Goal: Task Accomplishment & Management: Complete application form

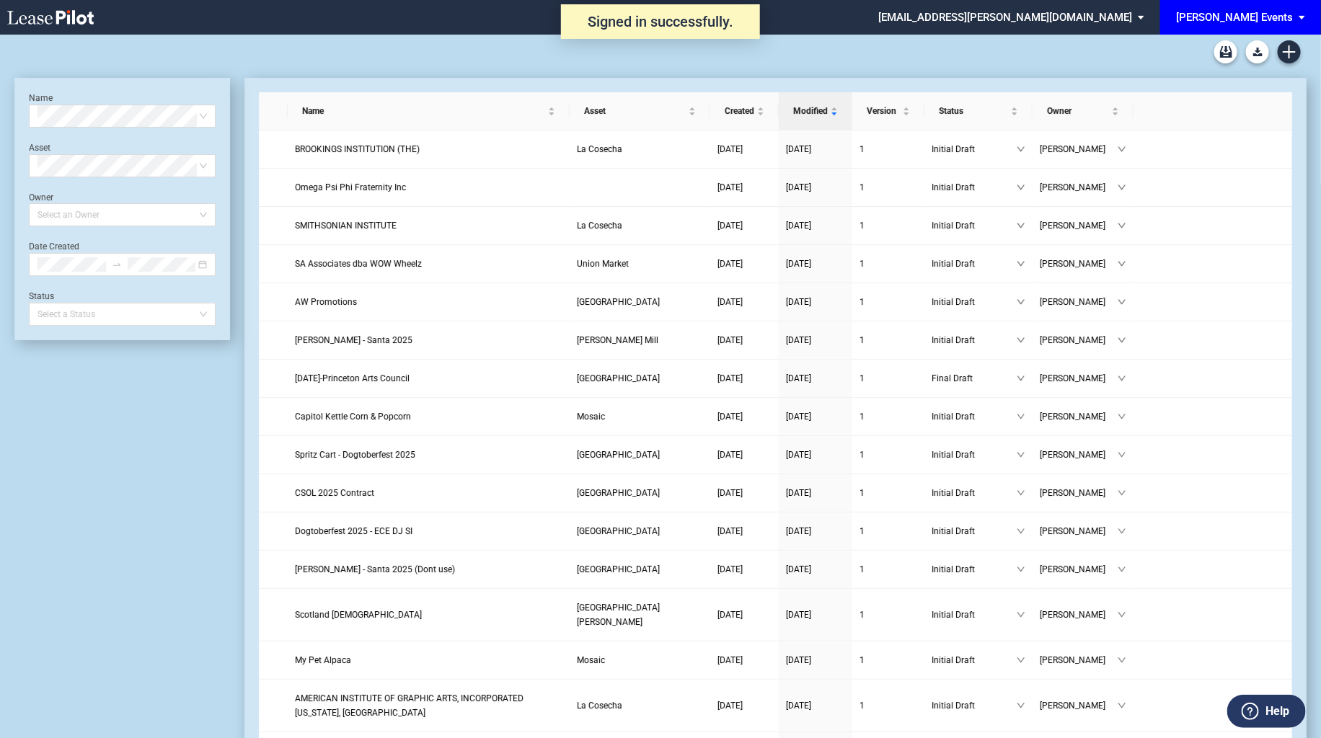
click at [1238, 19] on div "[PERSON_NAME] Events" at bounding box center [1234, 17] width 117 height 13
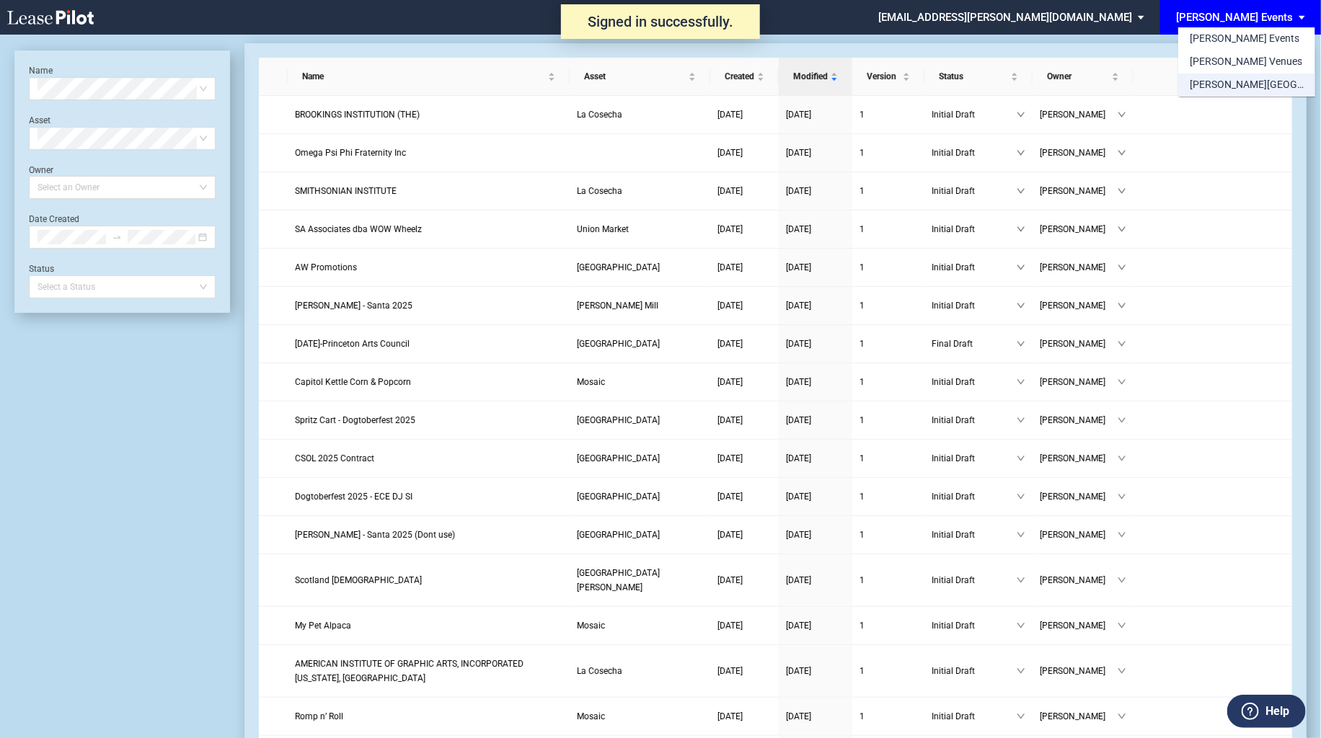
click at [1249, 79] on div "[PERSON_NAME][GEOGRAPHIC_DATA] Consents" at bounding box center [1247, 85] width 114 height 14
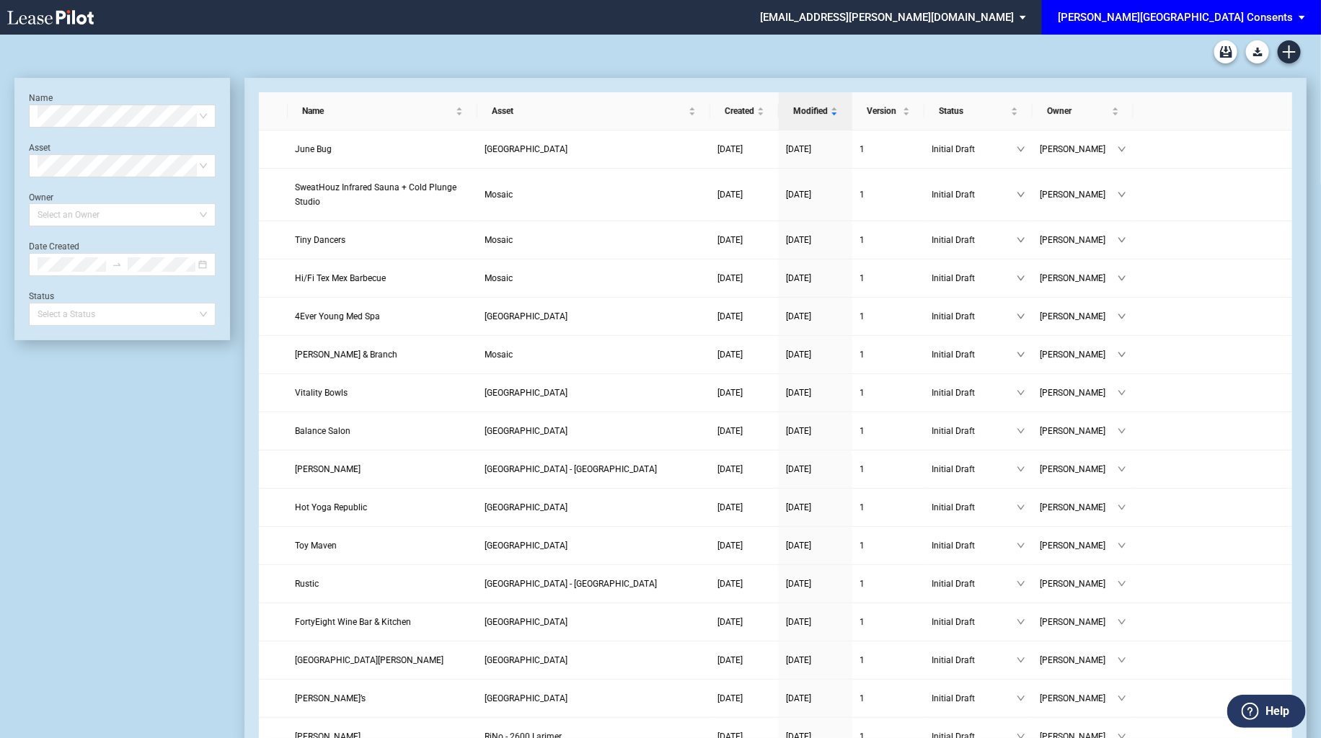
scroll to position [552, 0]
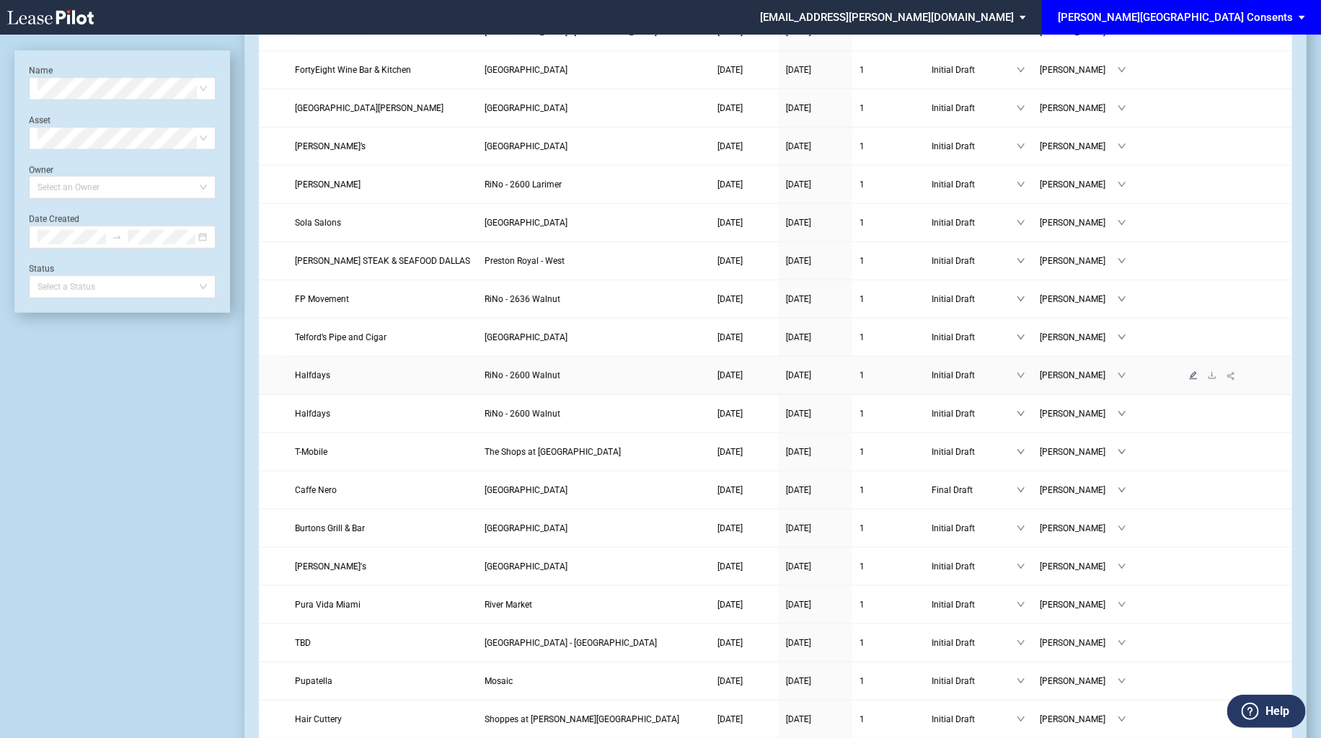
click at [1192, 371] on icon "edit" at bounding box center [1193, 375] width 9 height 9
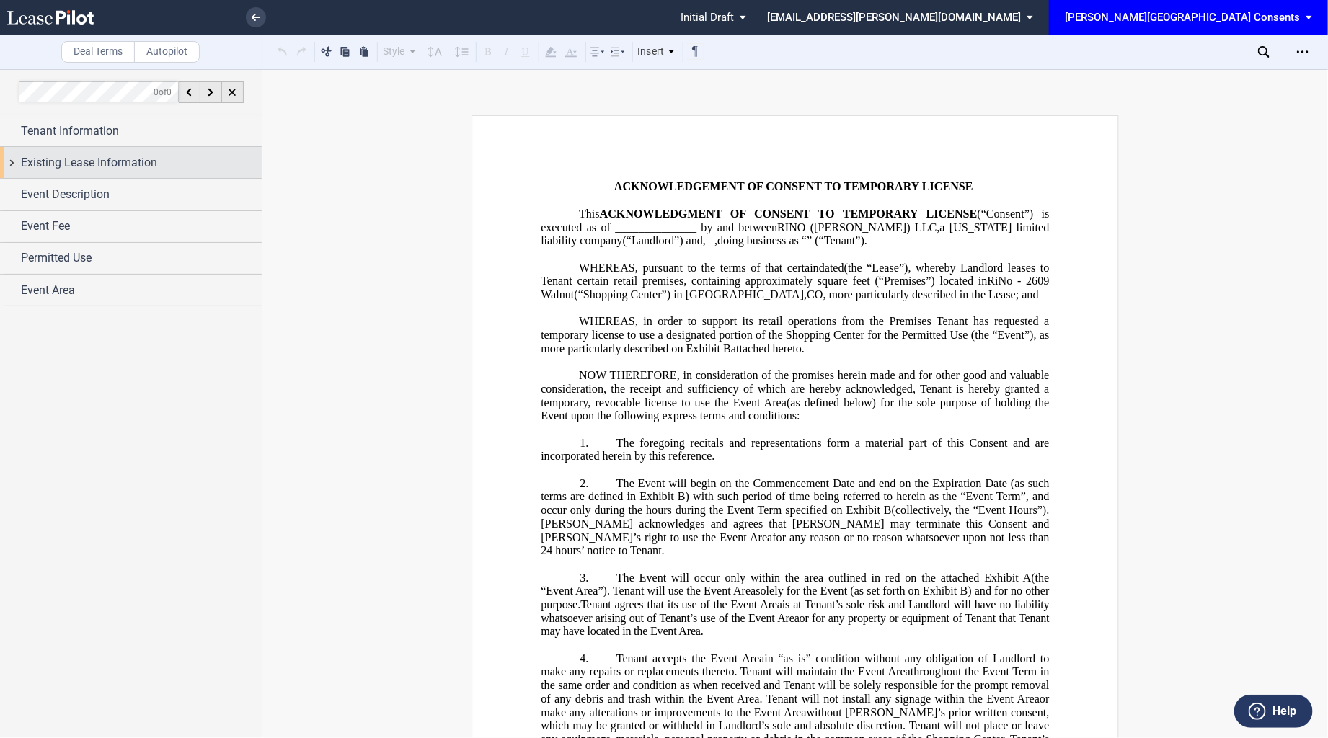
click at [144, 153] on div "Existing Lease Information" at bounding box center [131, 162] width 262 height 31
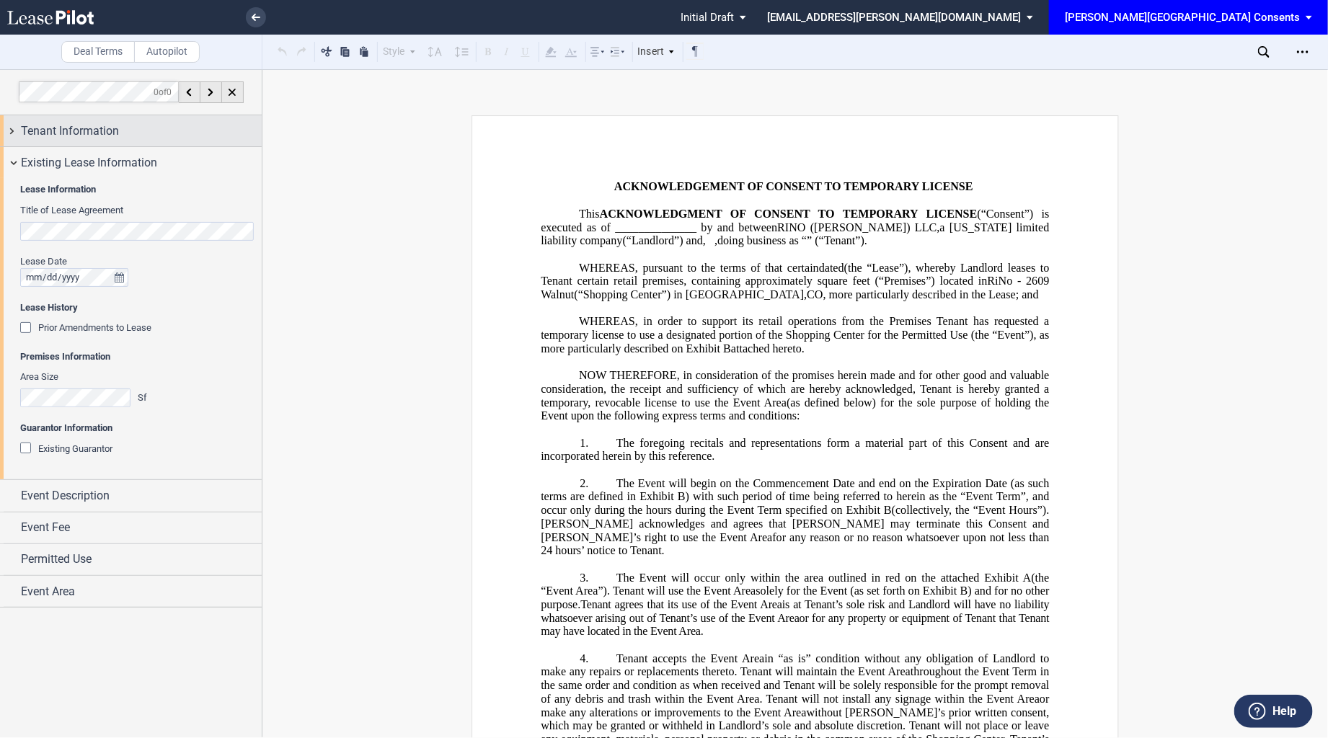
click at [134, 130] on div "Tenant Information" at bounding box center [141, 131] width 241 height 17
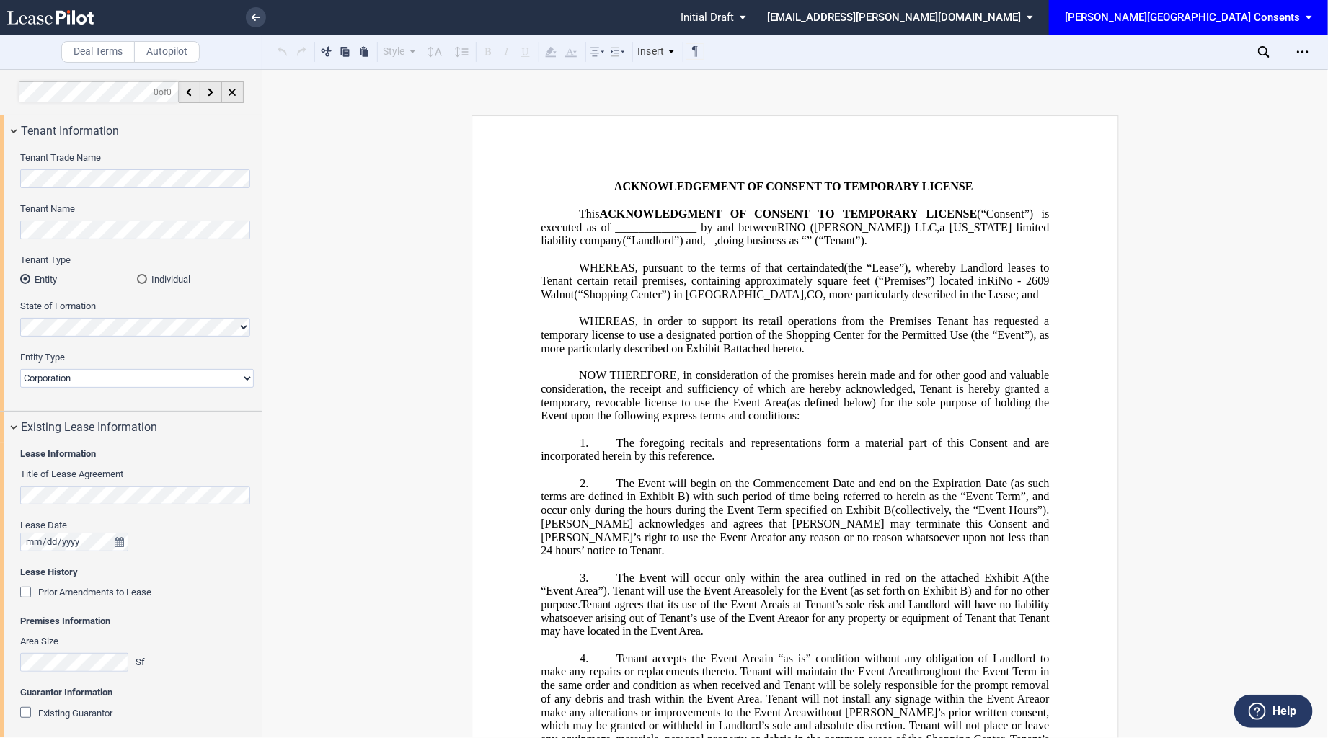
scroll to position [133, 0]
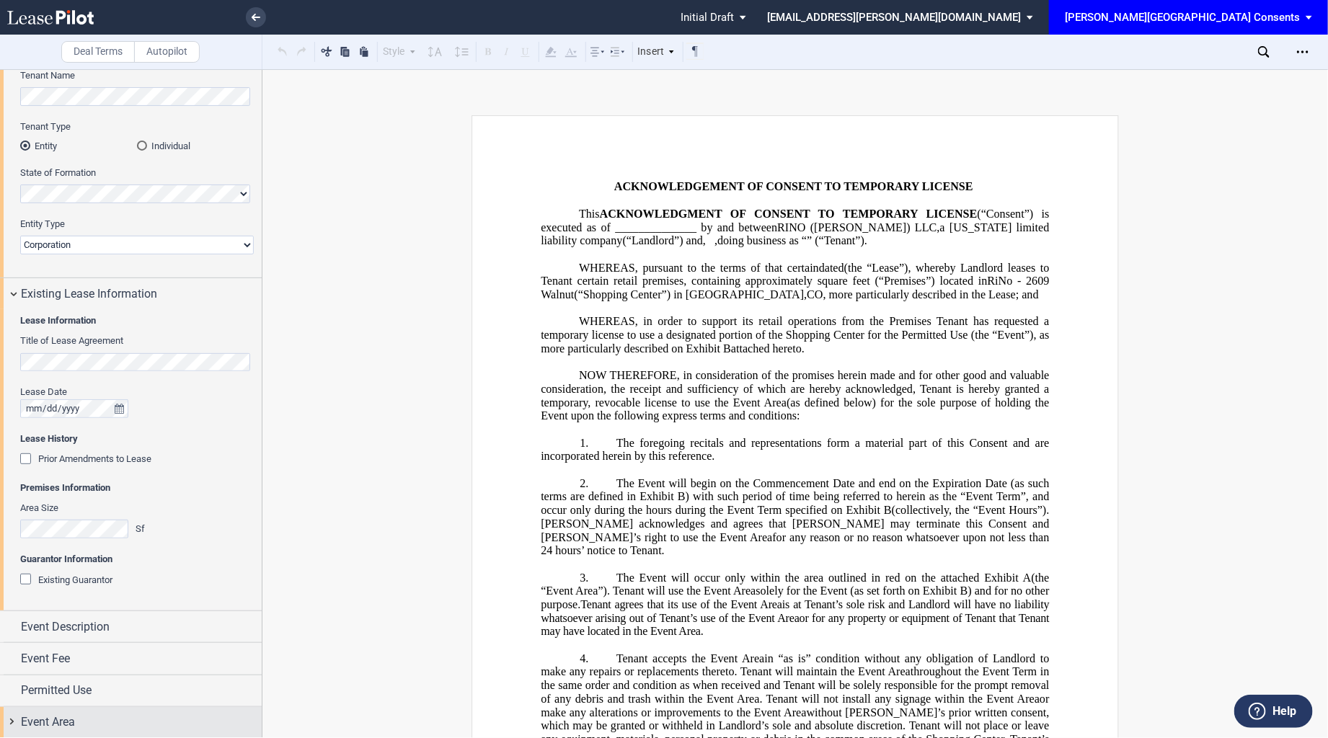
click at [115, 720] on div "Event Area" at bounding box center [141, 722] width 241 height 17
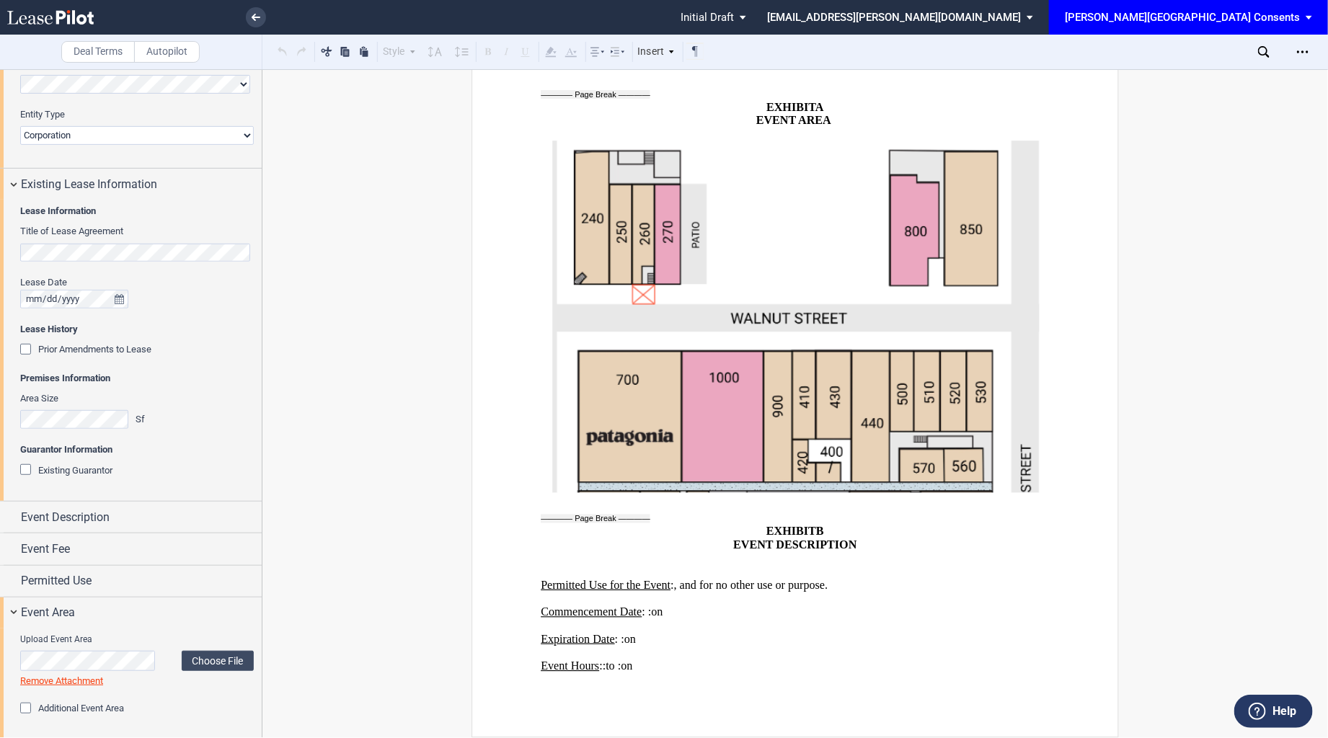
scroll to position [244, 0]
click at [89, 514] on span "Event Description" at bounding box center [65, 516] width 89 height 17
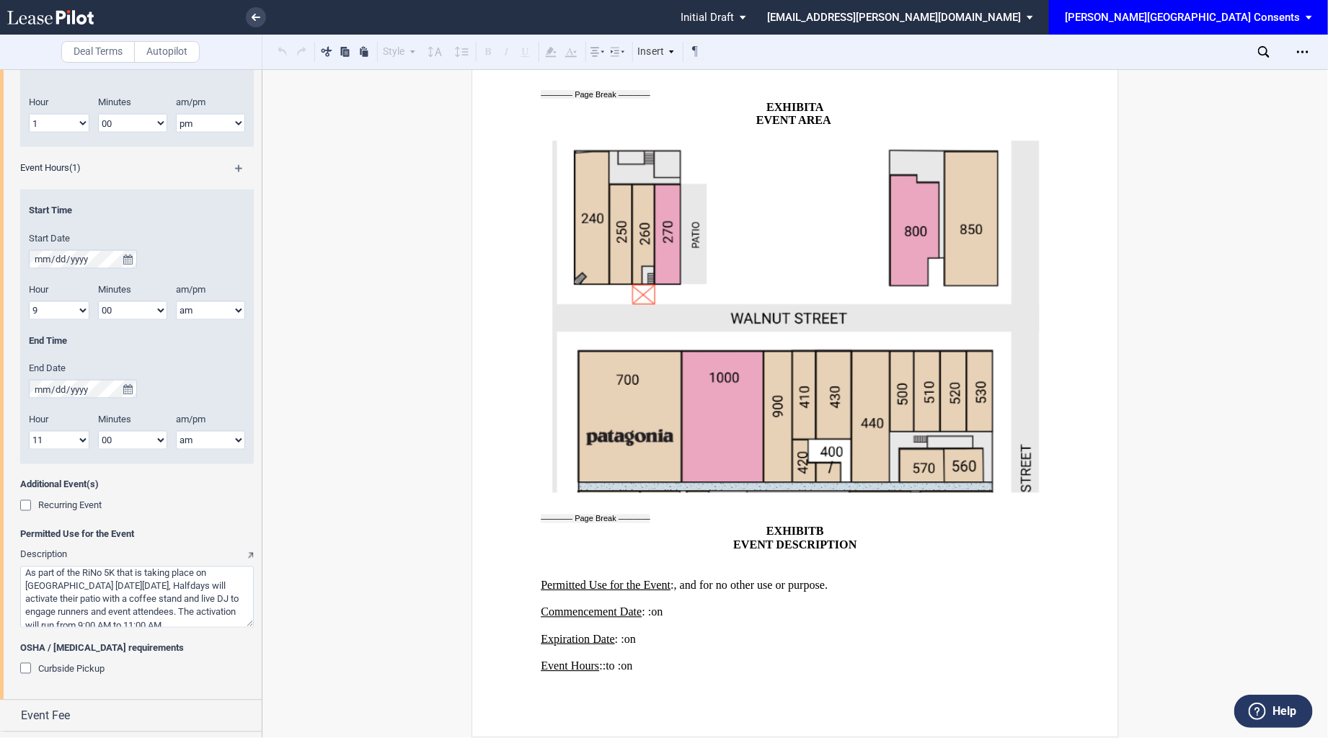
scroll to position [956, 0]
click at [124, 627] on textarea "Description" at bounding box center [137, 598] width 234 height 61
paste textarea "Halfdays will be hosting their 2025 Winter Launch Party [DATE][DATE], from 5–7P…"
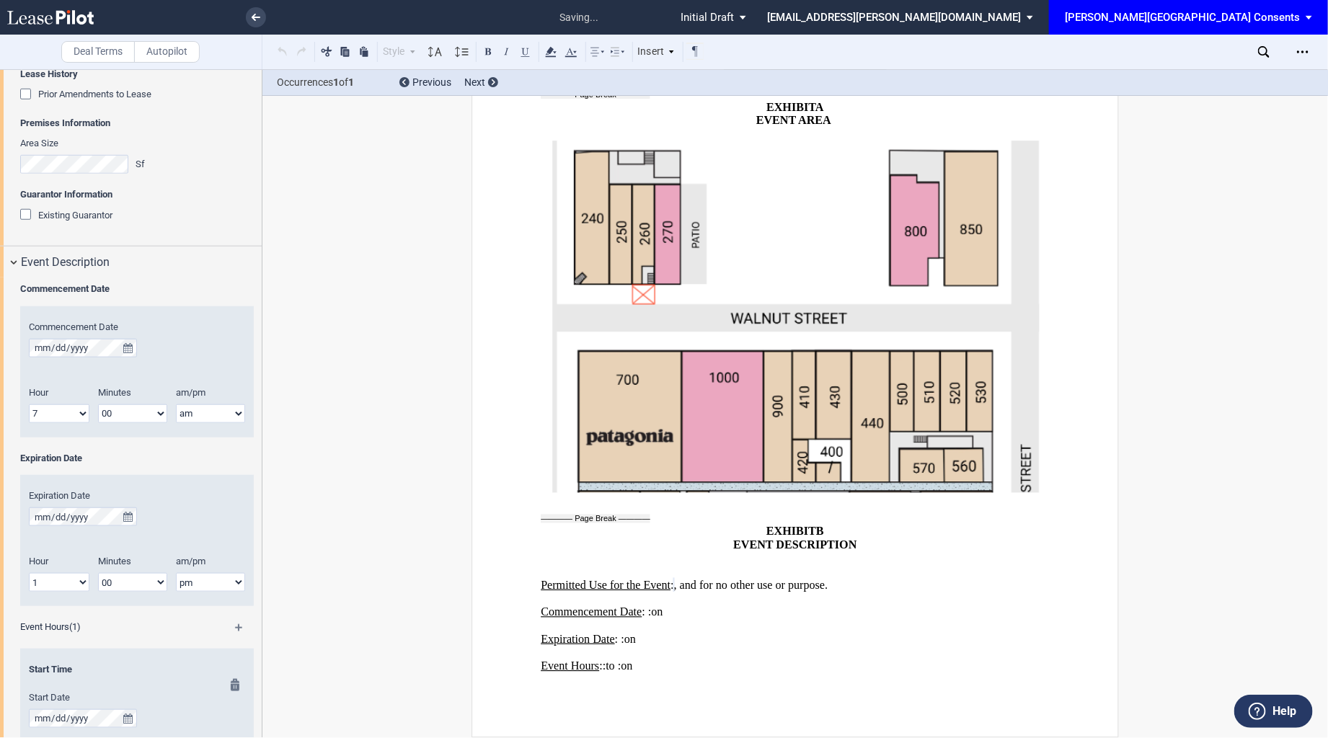
scroll to position [496, 0]
type textarea "Halfdays will be hosting their 2025 Winter Launch Party [DATE][DATE], from 5–7P…"
click at [129, 355] on button "true" at bounding box center [128, 350] width 18 height 19
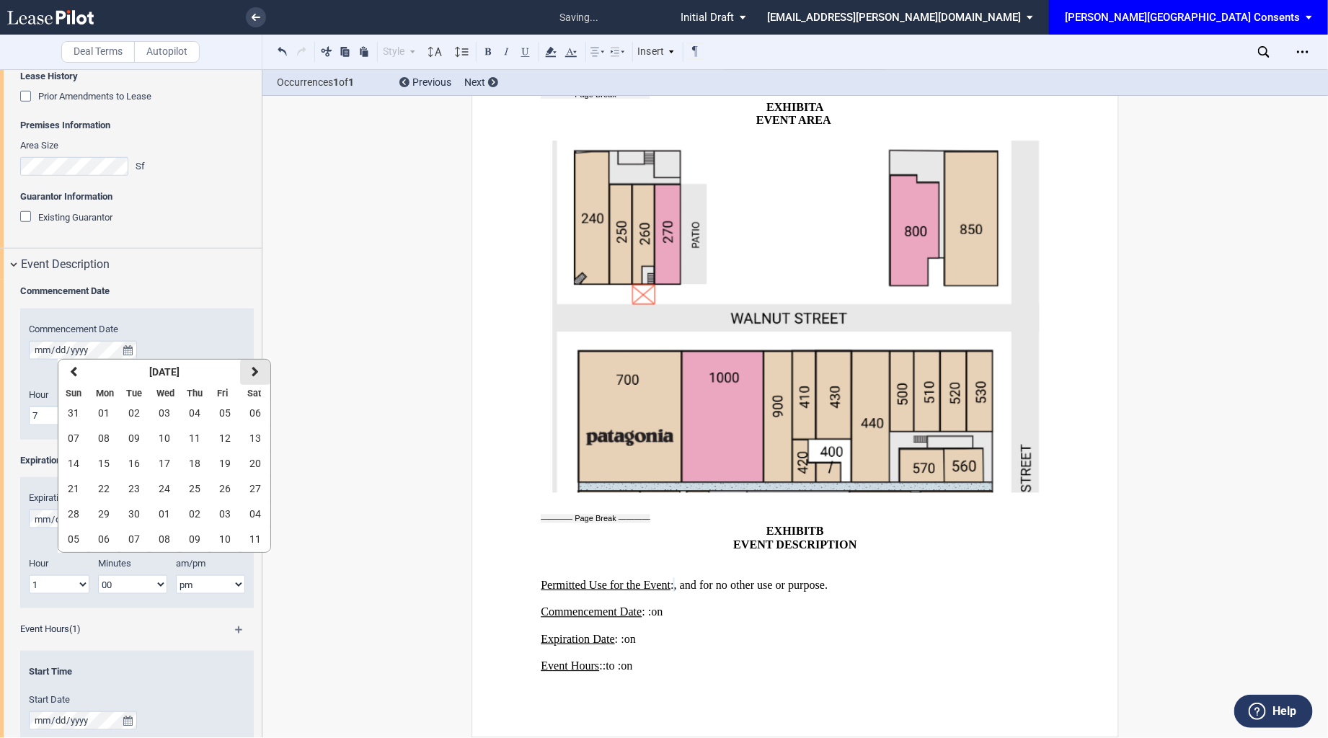
click at [252, 372] on icon "button" at bounding box center [255, 372] width 7 height 12
click at [167, 458] on span "15" at bounding box center [165, 464] width 12 height 12
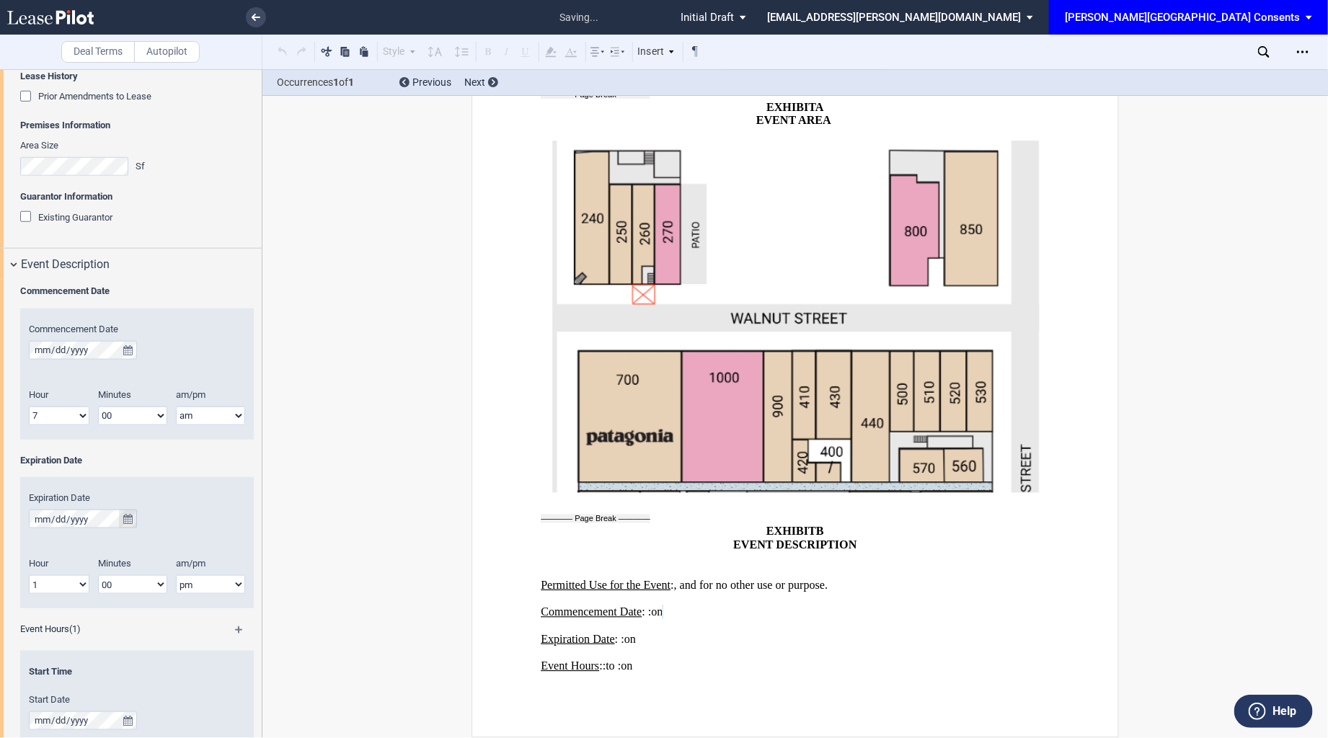
click at [134, 516] on button "true" at bounding box center [128, 519] width 18 height 19
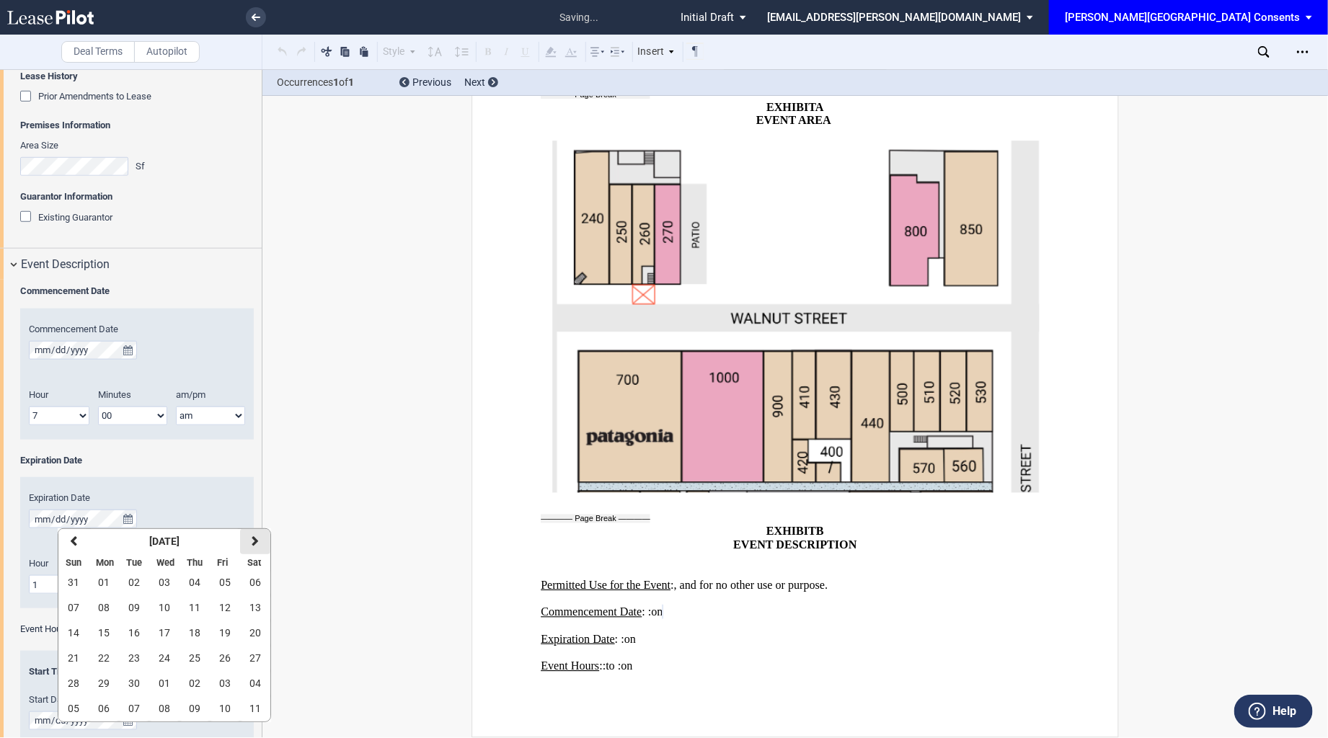
click at [252, 534] on button "next" at bounding box center [255, 541] width 30 height 25
click at [168, 630] on span "15" at bounding box center [165, 633] width 12 height 12
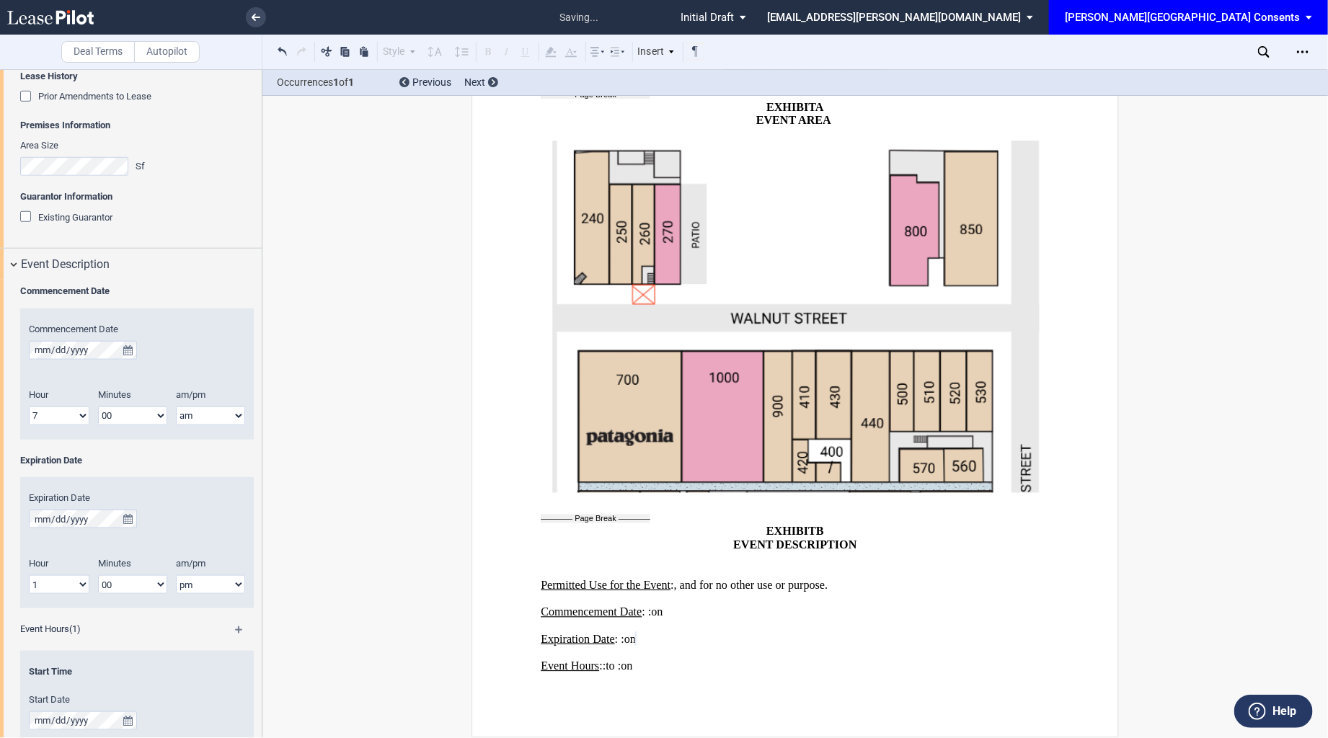
scroll to position [2067, 0]
click at [87, 425] on div "Hour 1 2 3 4 5 6 7 8 9 10 11 12" at bounding box center [59, 414] width 78 height 51
click at [71, 411] on select "1 2 3 4 5 6 7 8 9 10 11 12" at bounding box center [59, 416] width 61 height 19
select select "4"
click at [29, 407] on select "1 2 3 4 5 6 7 8 9 10 11 12" at bounding box center [59, 416] width 61 height 19
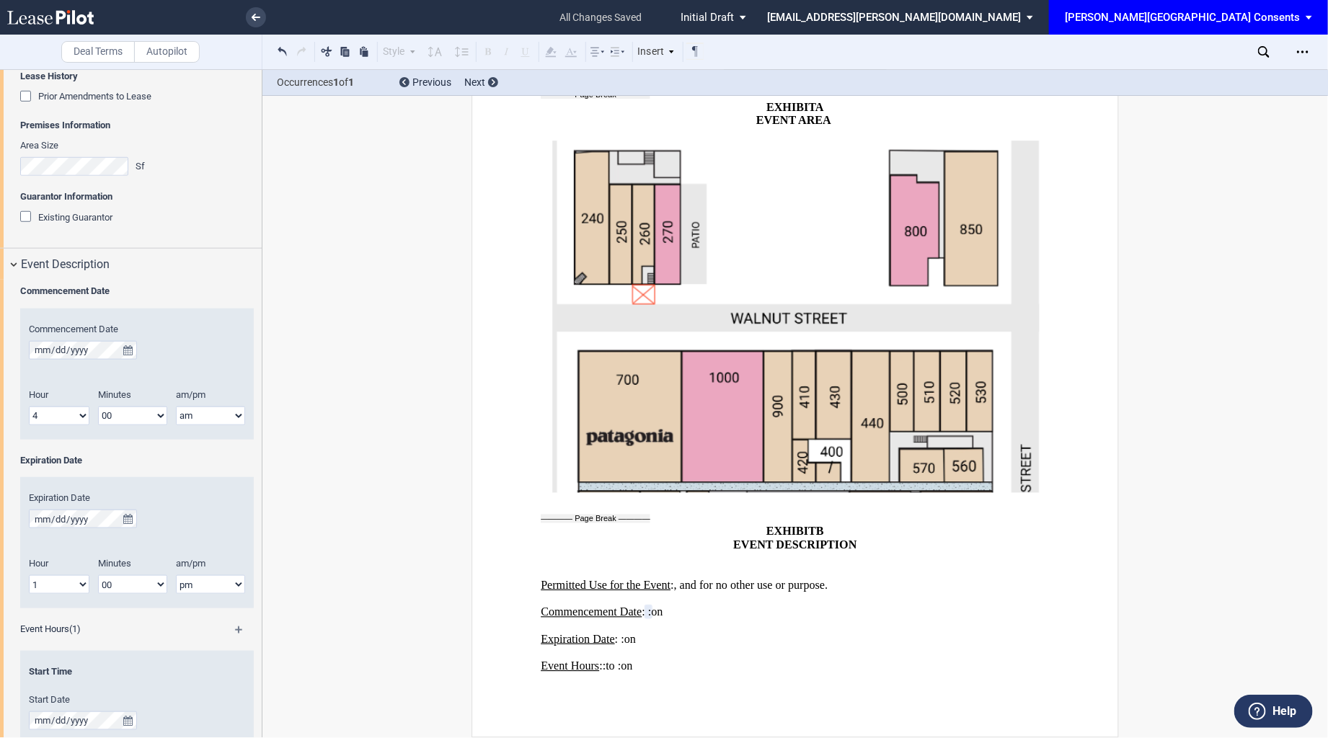
click at [196, 423] on select "am pm" at bounding box center [210, 416] width 69 height 19
select select "pm"
click at [176, 407] on select "am pm" at bounding box center [210, 416] width 69 height 19
click at [61, 594] on div "Hour 1 2 3 4 5 6 7 8 9 10 11 12" at bounding box center [59, 582] width 78 height 51
click at [58, 581] on select "1 2 3 4 5 6 7 8 9 10 11 12" at bounding box center [59, 584] width 61 height 19
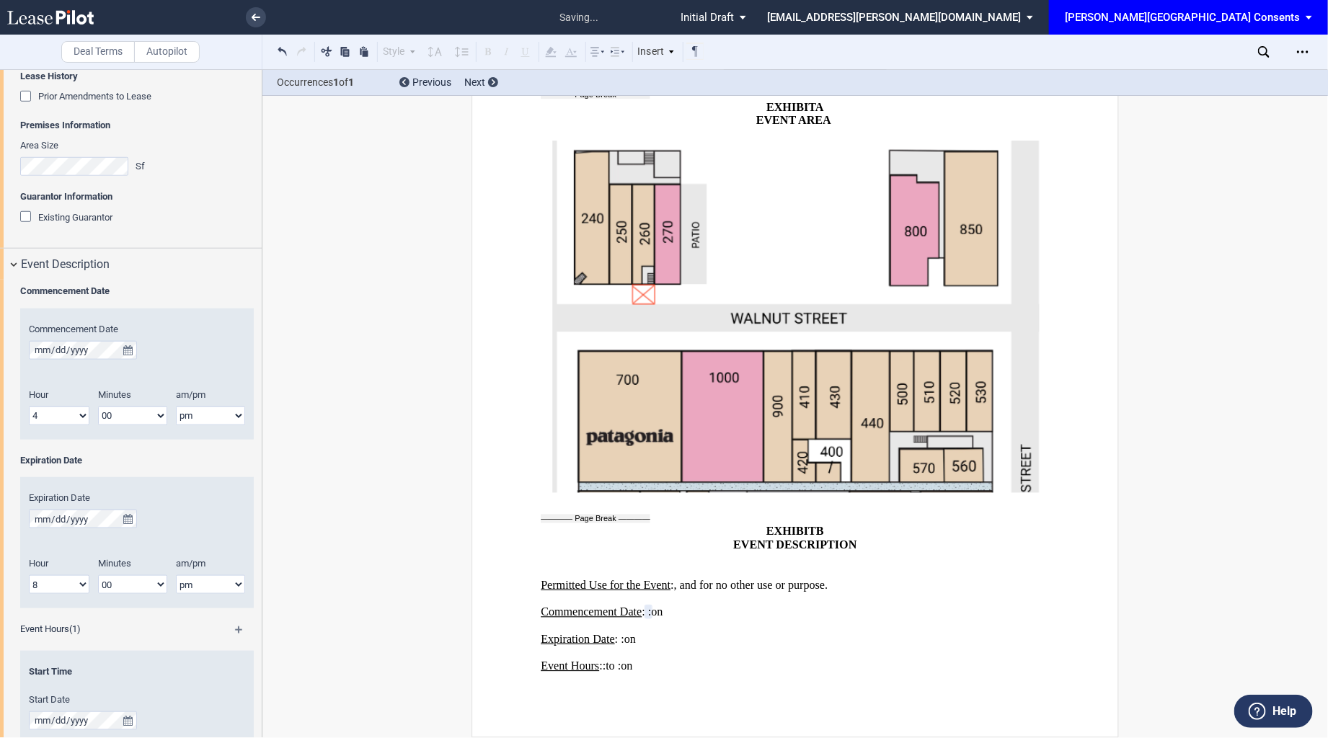
click at [29, 575] on select "1 2 3 4 5 6 7 8 9 10 11 12" at bounding box center [59, 584] width 61 height 19
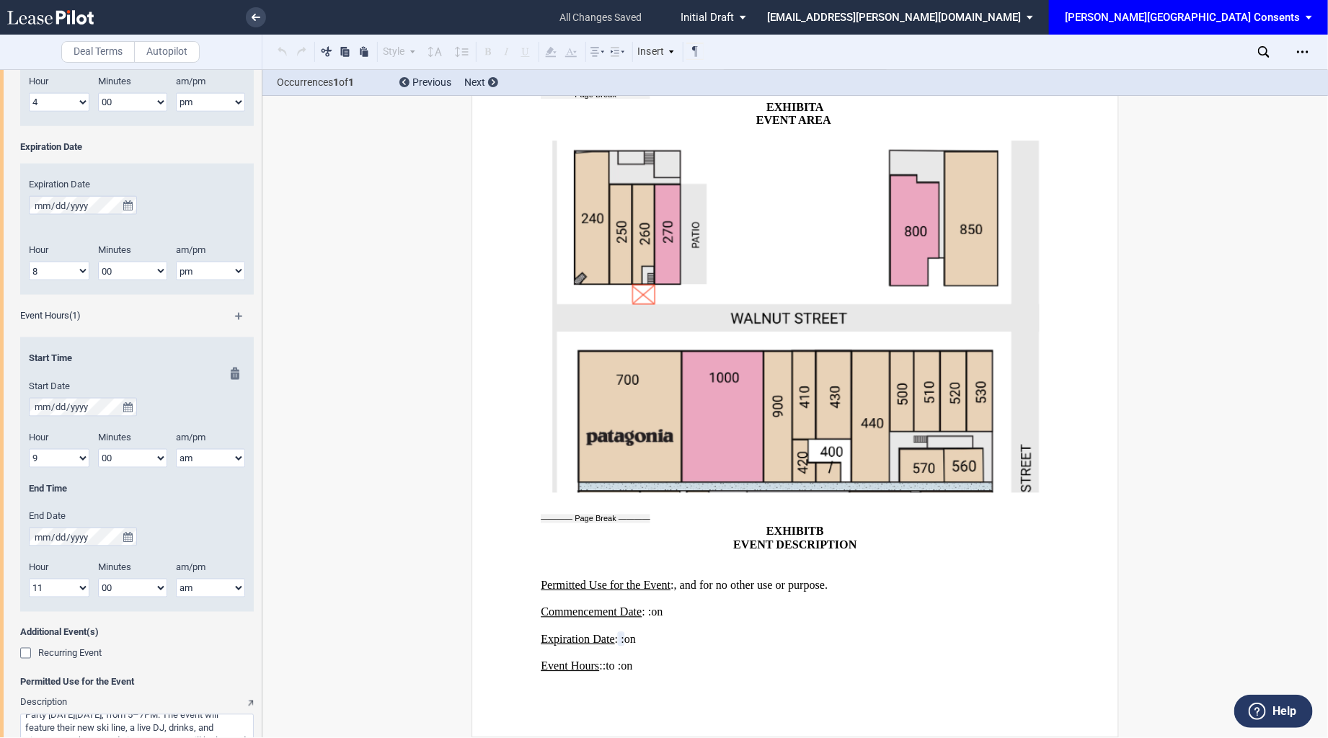
scroll to position [817, 0]
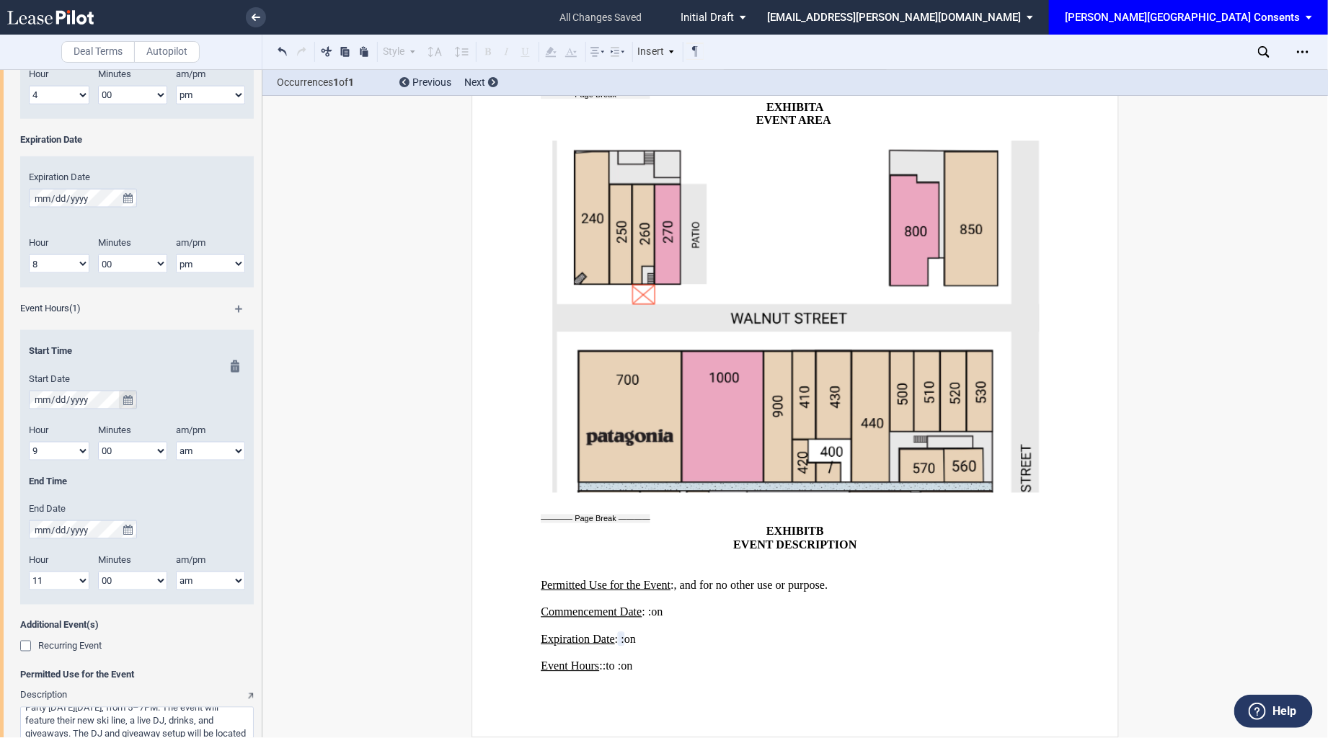
click at [126, 394] on button "true" at bounding box center [128, 400] width 18 height 19
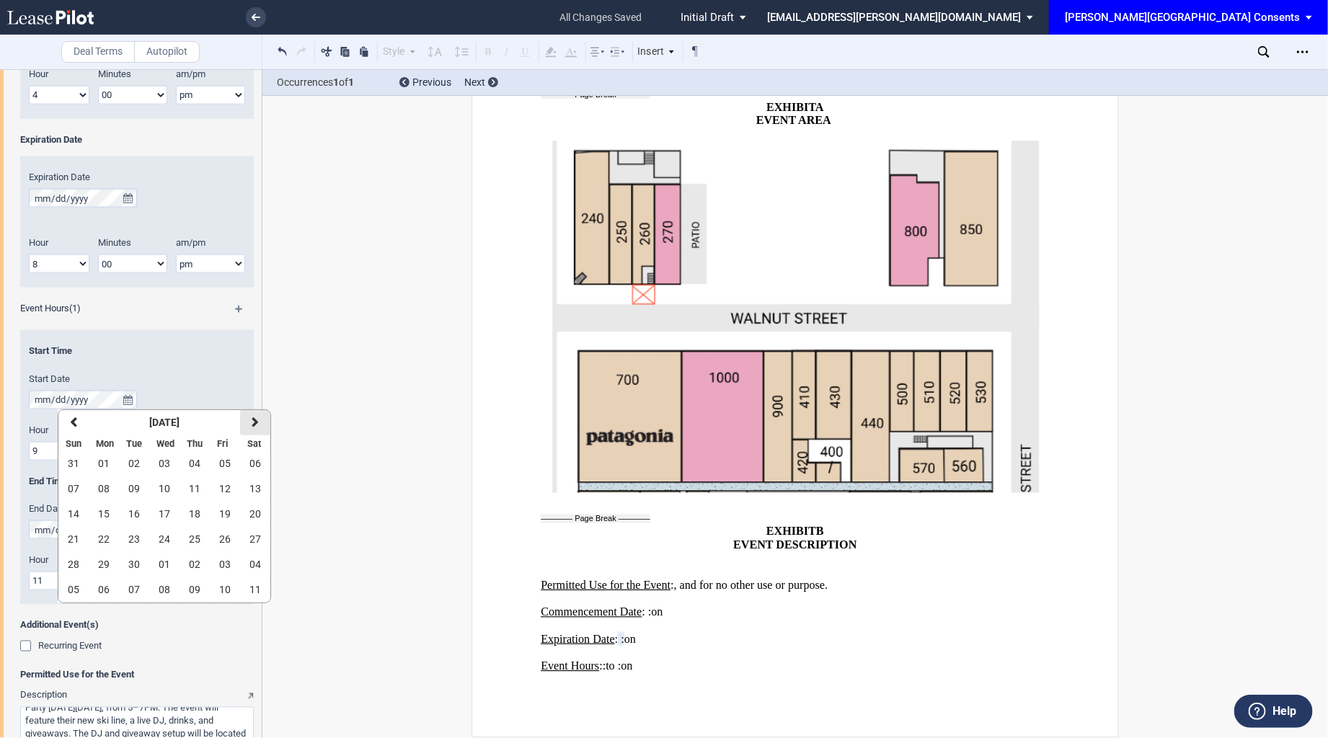
click at [245, 423] on button "next" at bounding box center [255, 422] width 30 height 25
click at [164, 513] on span "15" at bounding box center [165, 514] width 12 height 12
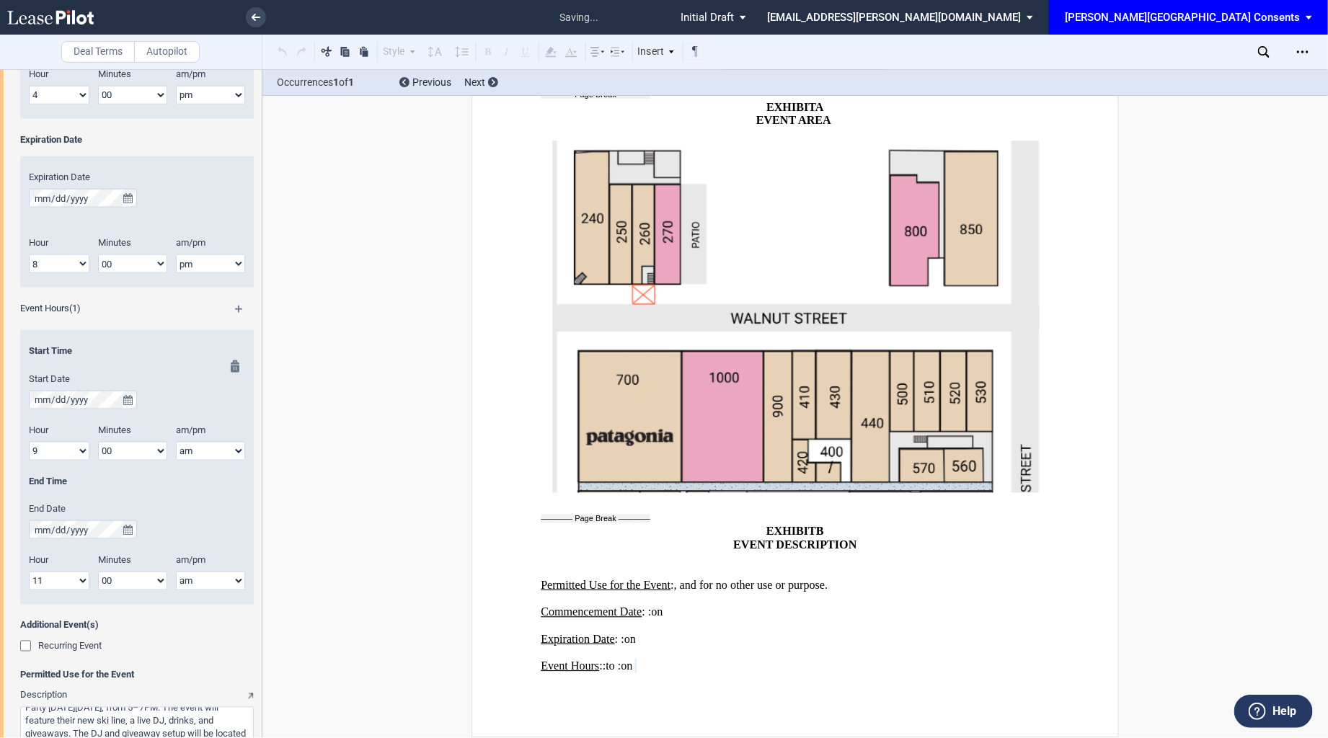
click at [69, 452] on select "1 2 3 4 5 6 7 8 9 10 11 12" at bounding box center [59, 451] width 61 height 19
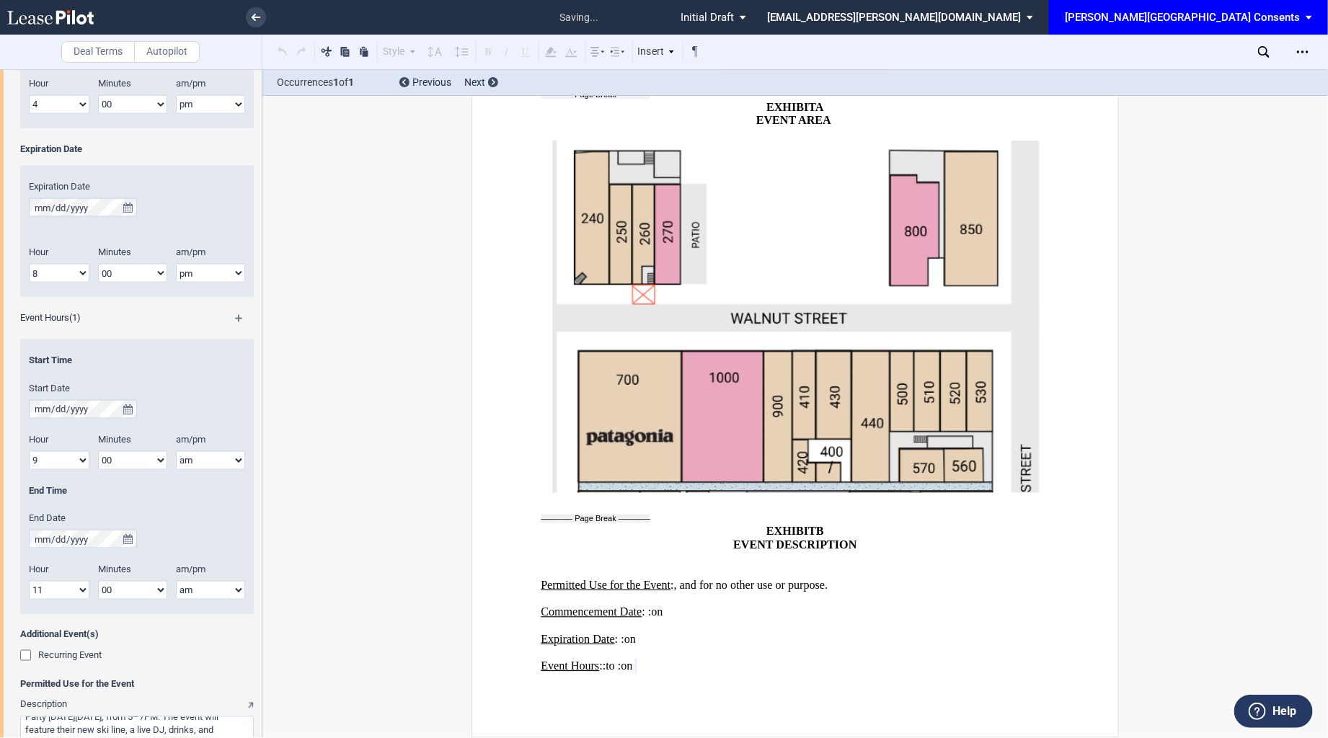
click at [61, 265] on select "1 2 3 4 5 6 7 8 9 10 11 12" at bounding box center [59, 273] width 61 height 19
select select "7"
click at [29, 264] on select "1 2 3 4 5 6 7 8 9 10 11 12" at bounding box center [59, 273] width 61 height 19
click at [138, 265] on select "00 05 10 15 20 25 30 35 40 45 50 55" at bounding box center [132, 273] width 69 height 19
select select "30"
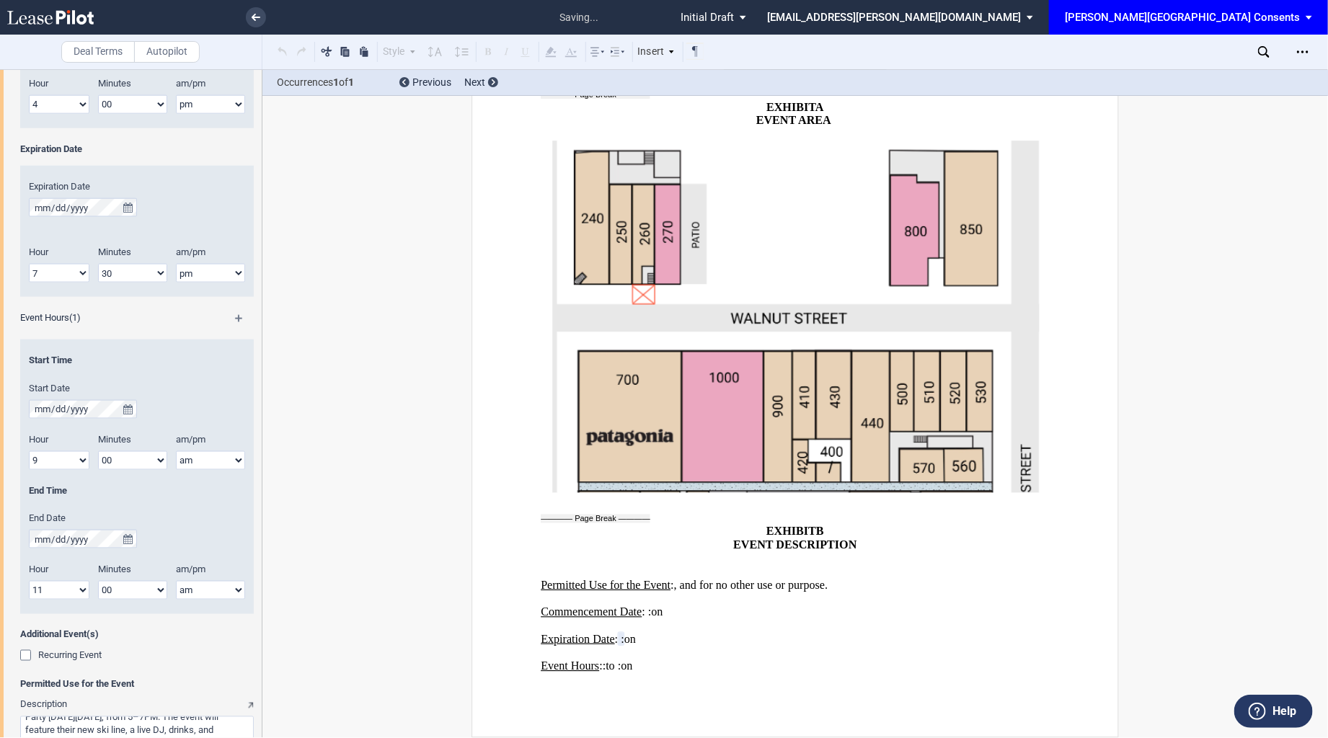
click at [98, 264] on select "00 05 10 15 20 25 30 35 40 45 50 55" at bounding box center [132, 273] width 69 height 19
click at [35, 459] on select "1 2 3 4 5 6 7 8 9 10 11 12" at bounding box center [59, 460] width 61 height 19
select select "5"
click at [29, 451] on select "1 2 3 4 5 6 7 8 9 10 11 12" at bounding box center [59, 460] width 61 height 19
click at [152, 456] on select "00 05 10 15 20 25 30 35 40 45 50 55" at bounding box center [132, 460] width 69 height 19
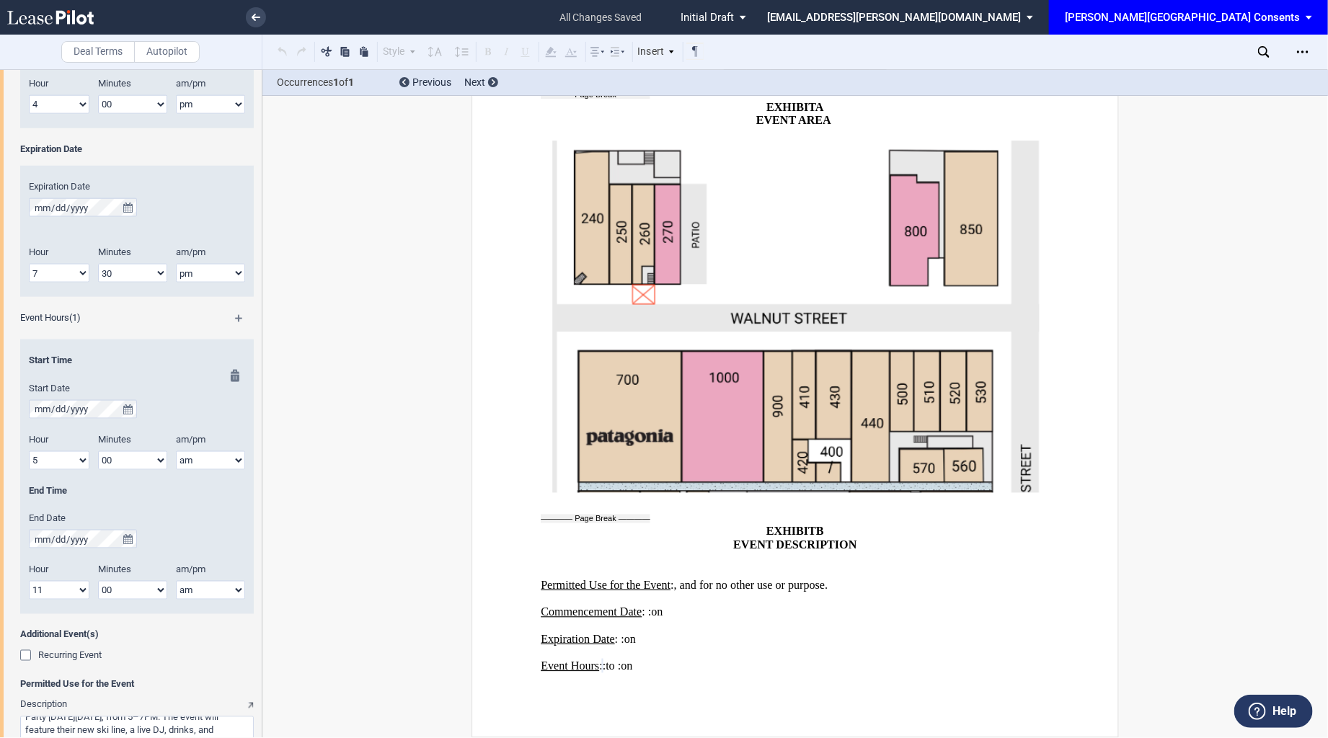
click at [188, 459] on select "am pm" at bounding box center [210, 460] width 69 height 19
select select "pm"
click at [176, 451] on select "am pm" at bounding box center [210, 460] width 69 height 19
click at [128, 544] on button "true" at bounding box center [128, 539] width 18 height 19
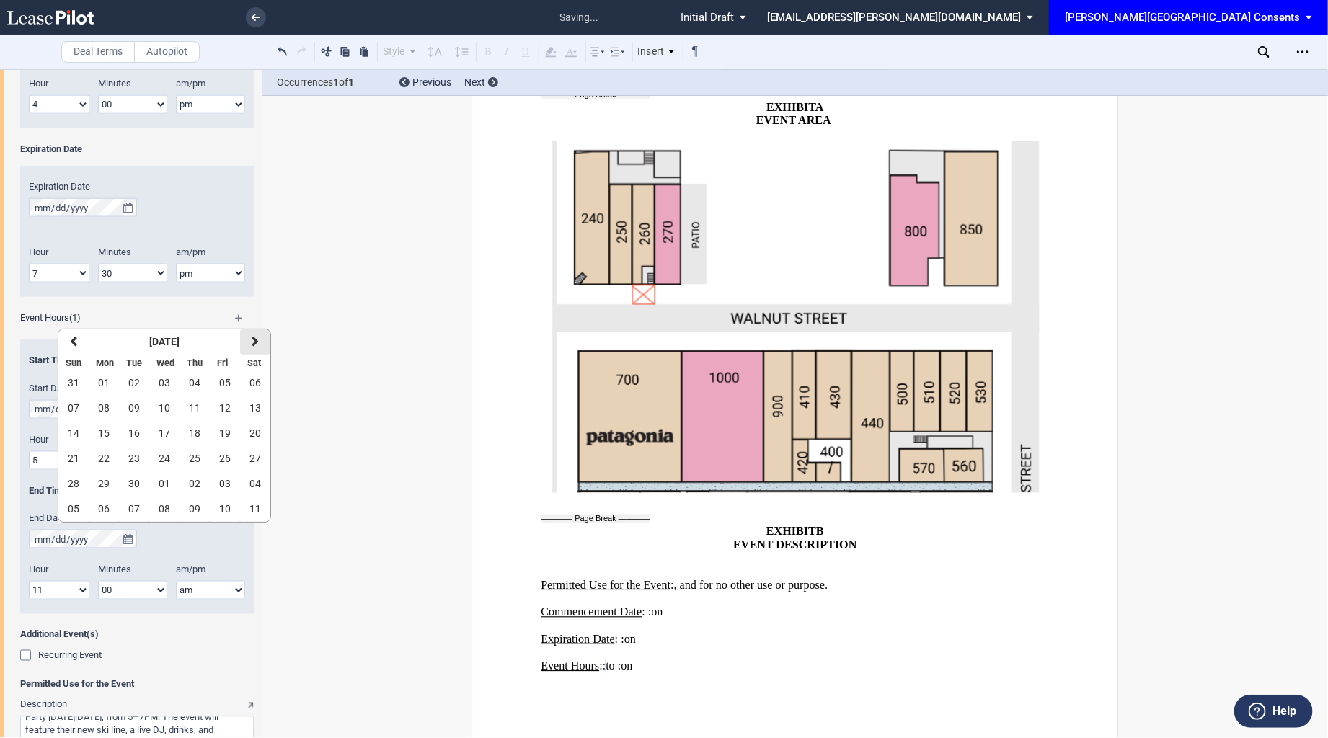
click at [257, 341] on button "next" at bounding box center [255, 342] width 30 height 25
click at [166, 434] on span "15" at bounding box center [165, 434] width 12 height 12
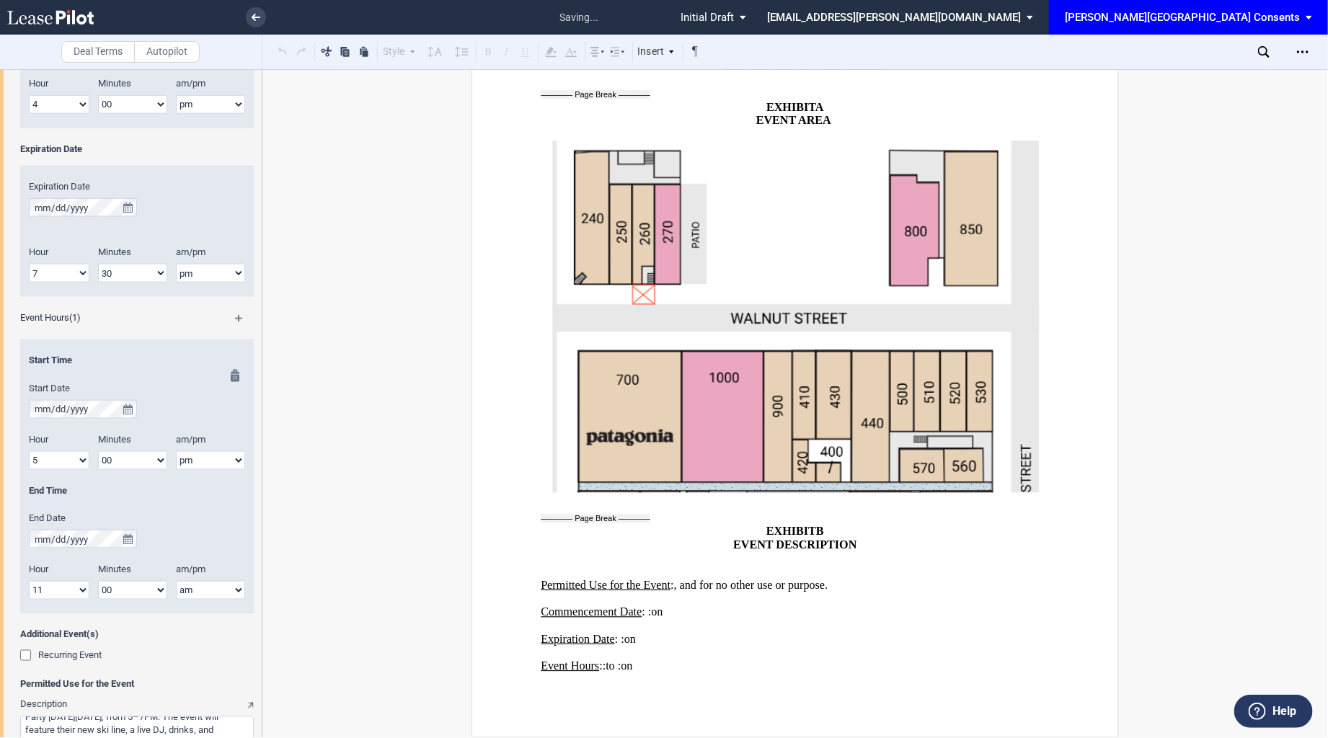
click at [74, 592] on select "1 2 3 4 5 6 7 8 9 10 11 12" at bounding box center [59, 590] width 61 height 19
select select "7"
click at [29, 581] on select "1 2 3 4 5 6 7 8 9 10 11 12" at bounding box center [59, 590] width 61 height 19
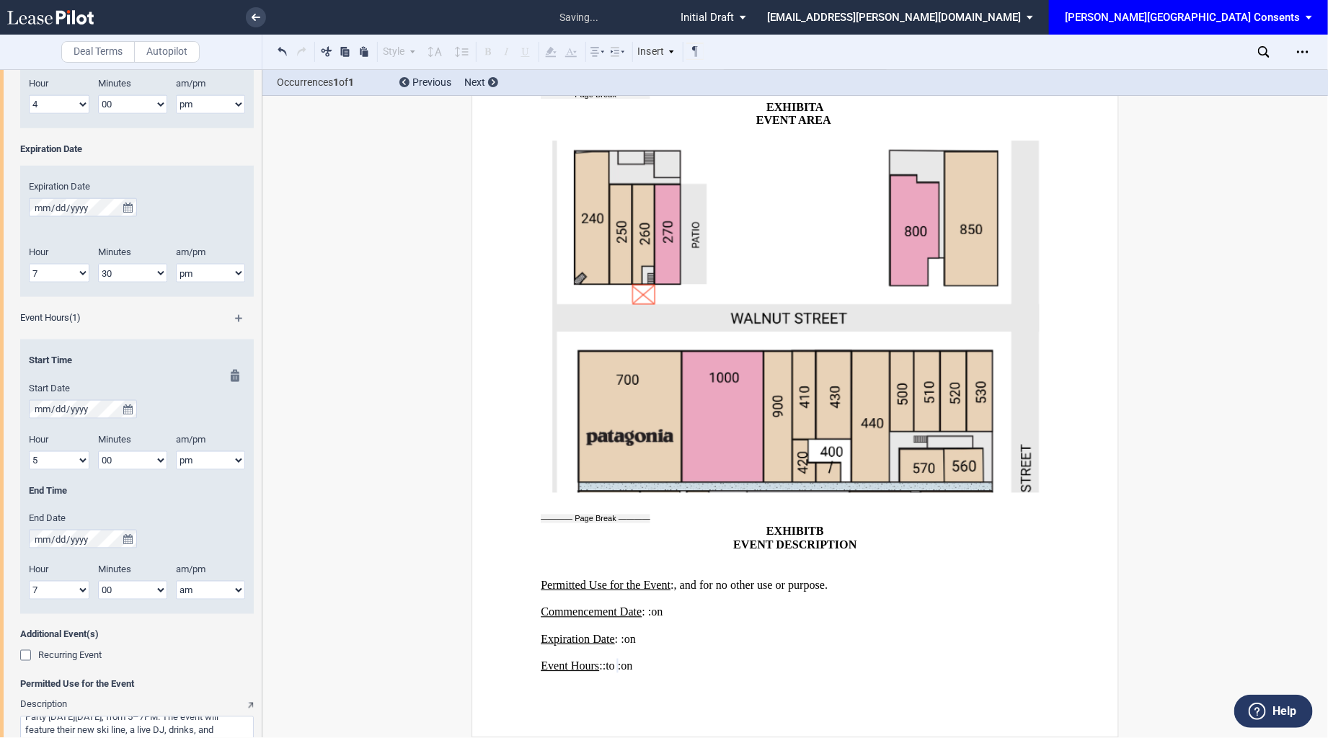
click at [185, 587] on select "am pm" at bounding box center [210, 590] width 69 height 19
select select "pm"
click at [176, 581] on select "am pm" at bounding box center [210, 590] width 69 height 19
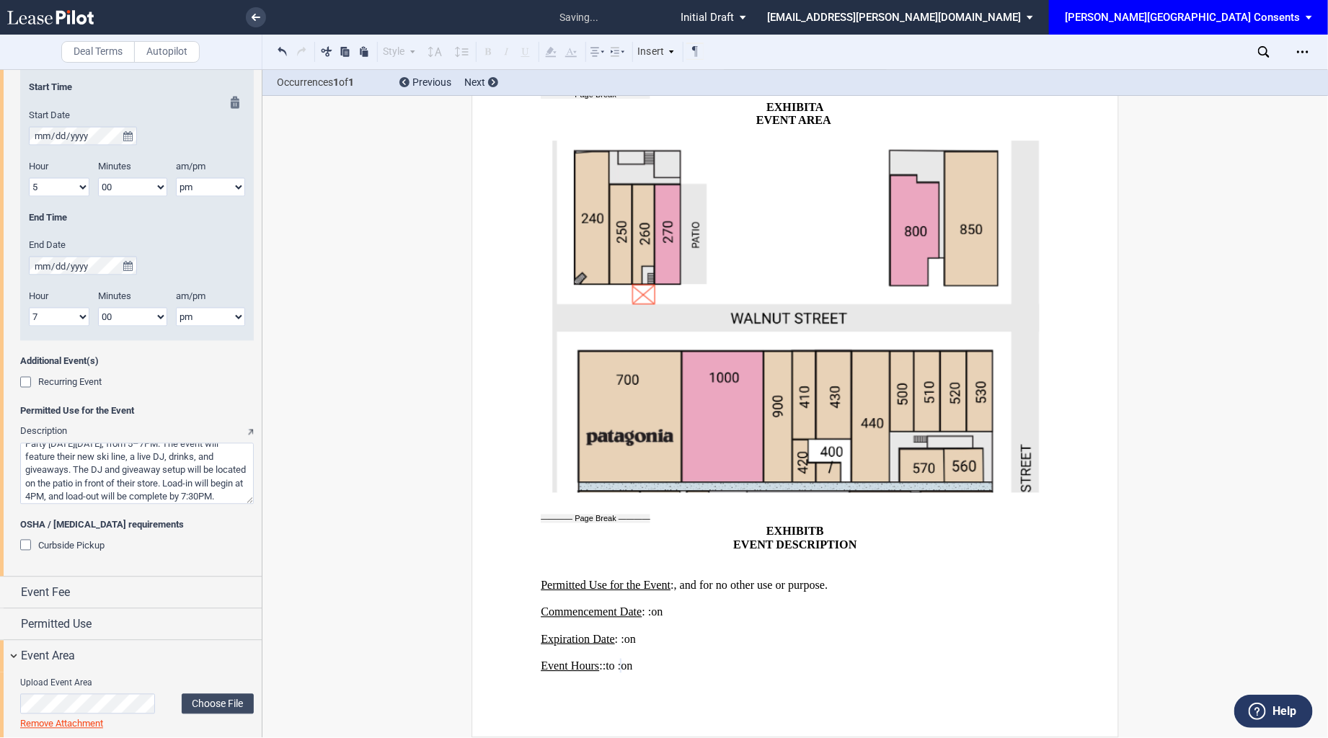
scroll to position [31, 0]
click at [108, 594] on div "Event Fee" at bounding box center [141, 593] width 241 height 17
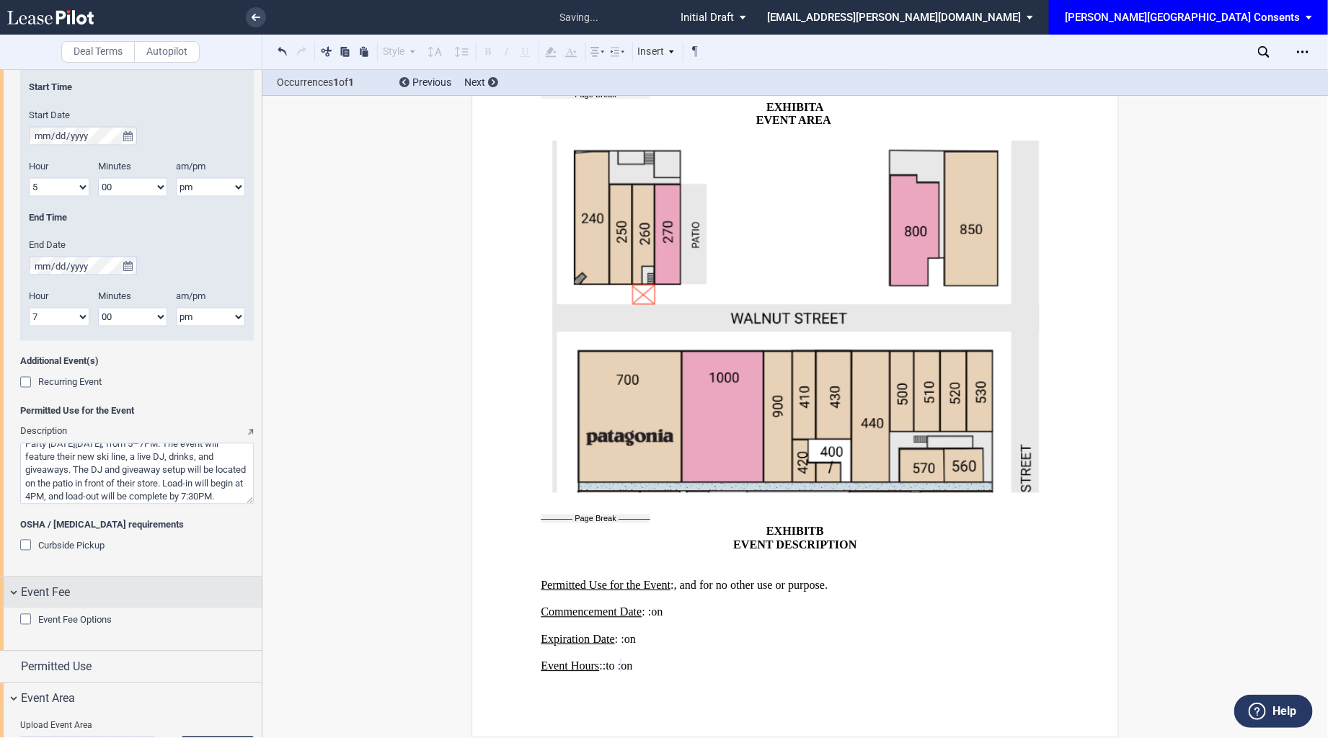
scroll to position [1169, 0]
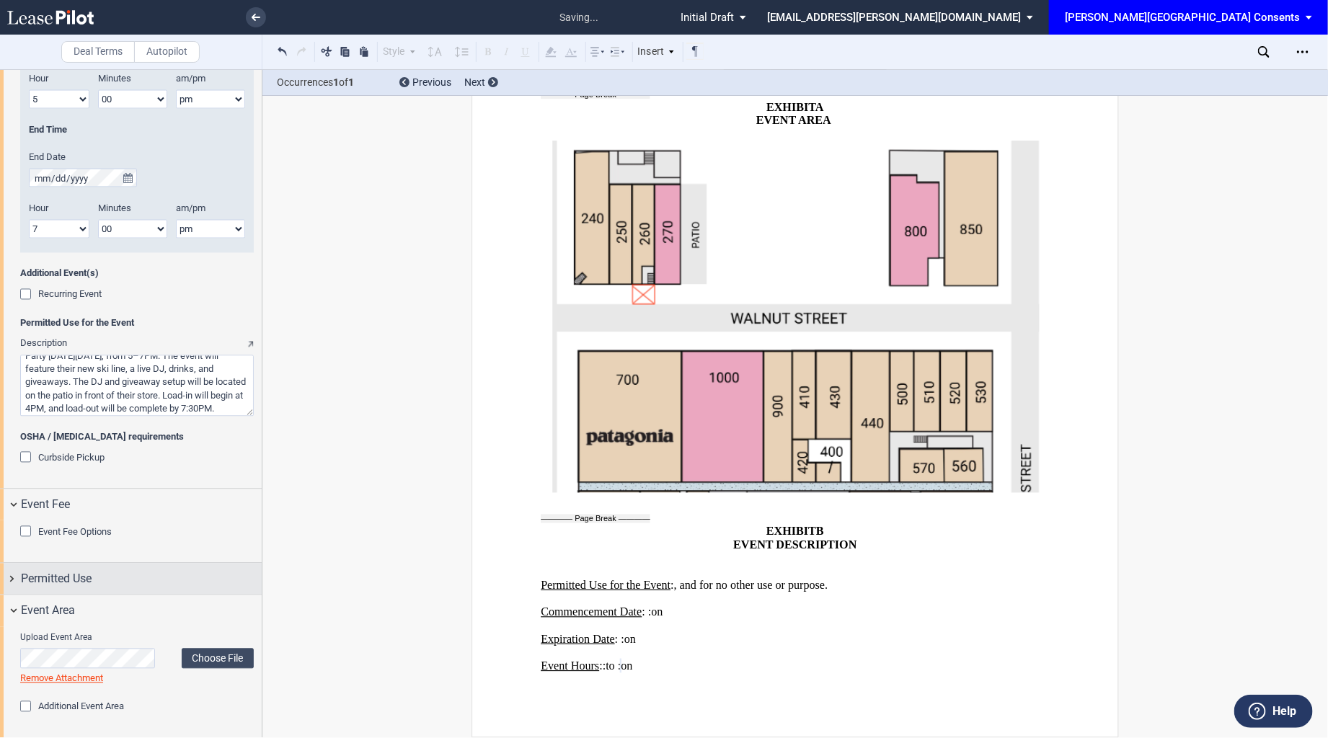
click at [98, 577] on div "Permitted Use" at bounding box center [141, 579] width 241 height 17
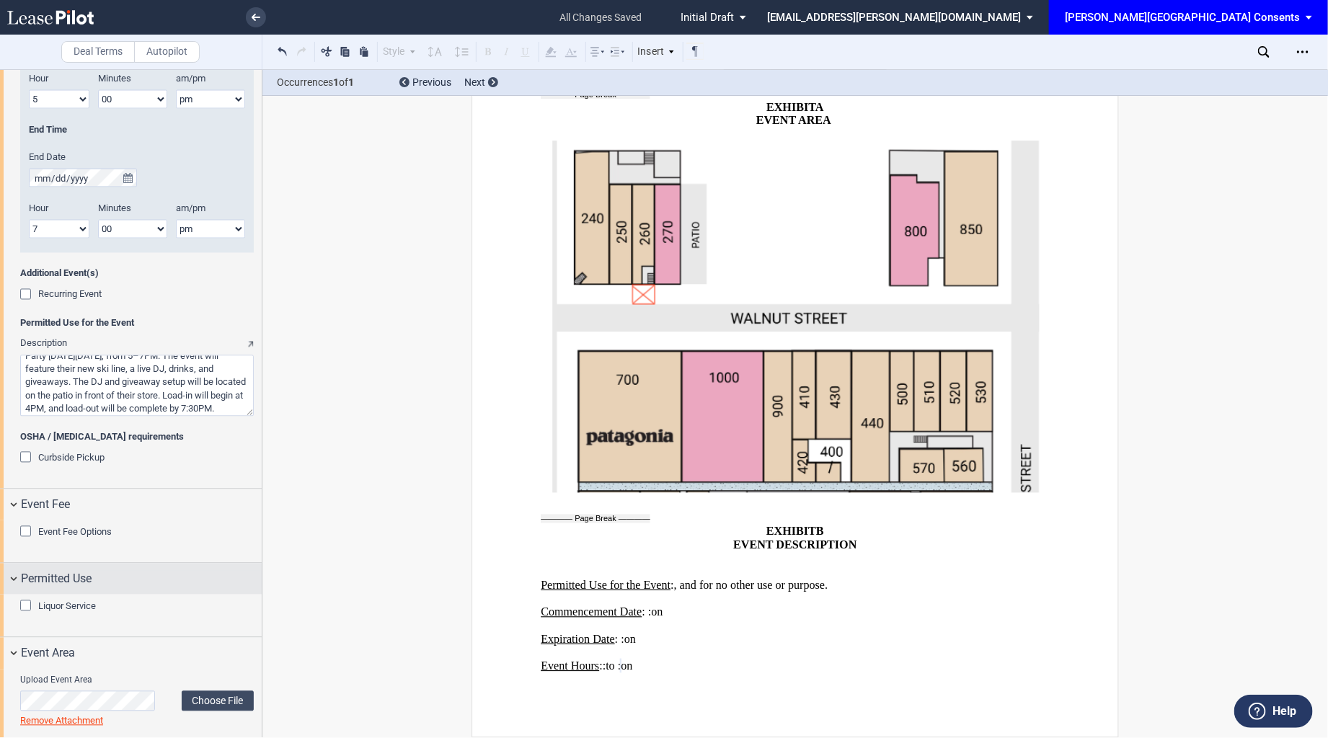
scroll to position [1212, 0]
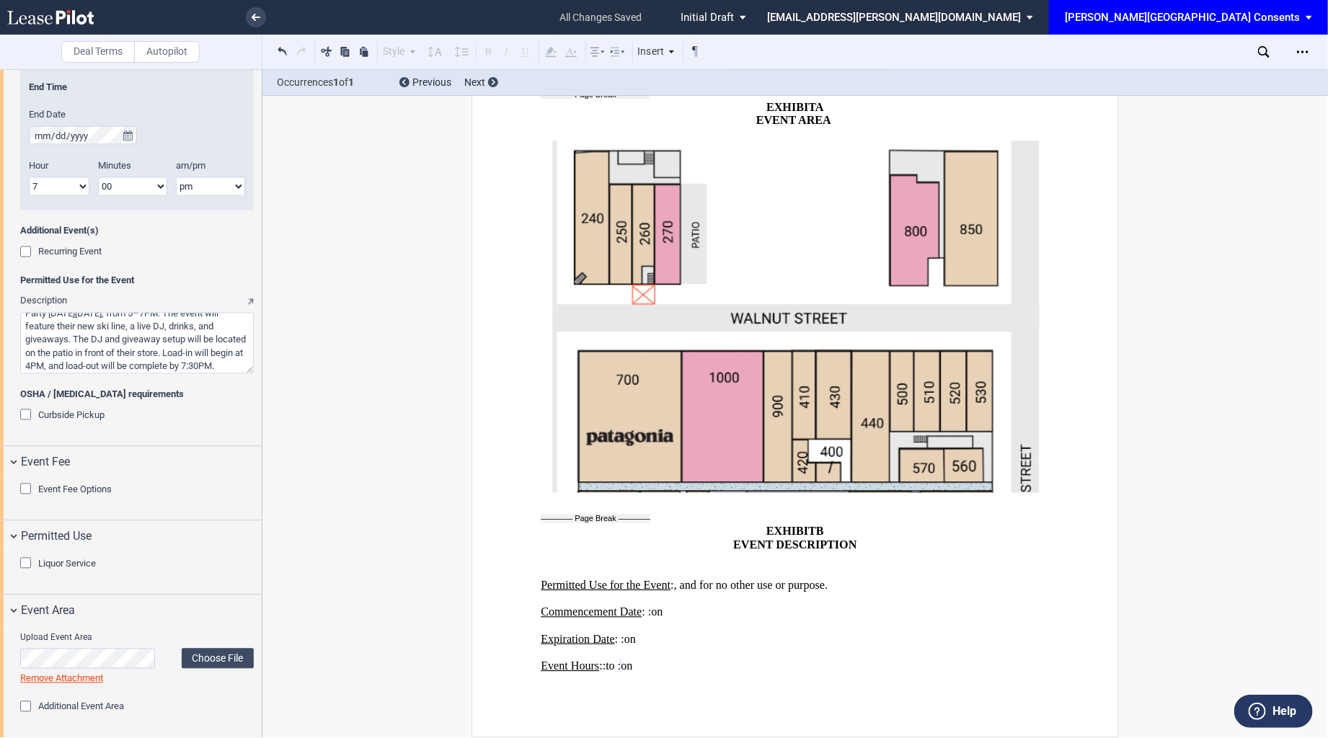
click at [74, 561] on span "Liquor Service" at bounding box center [67, 564] width 58 height 11
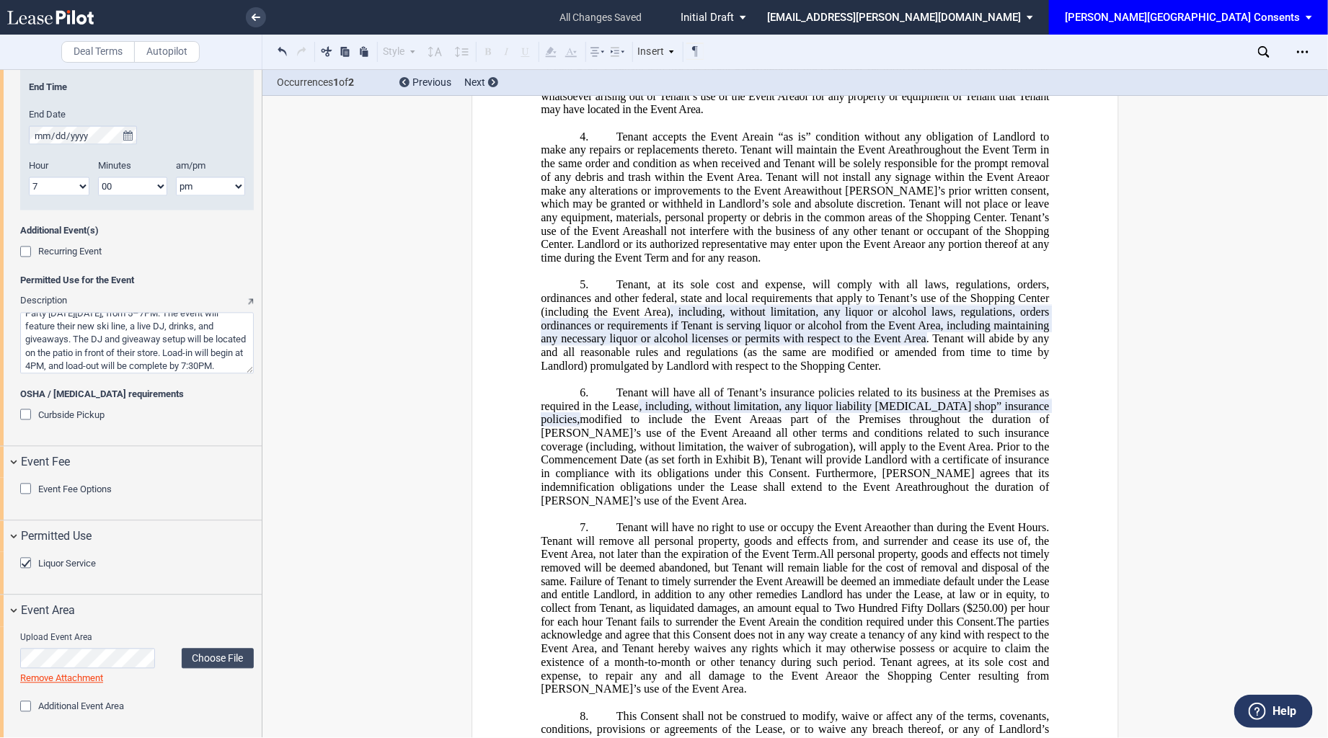
scroll to position [0, 0]
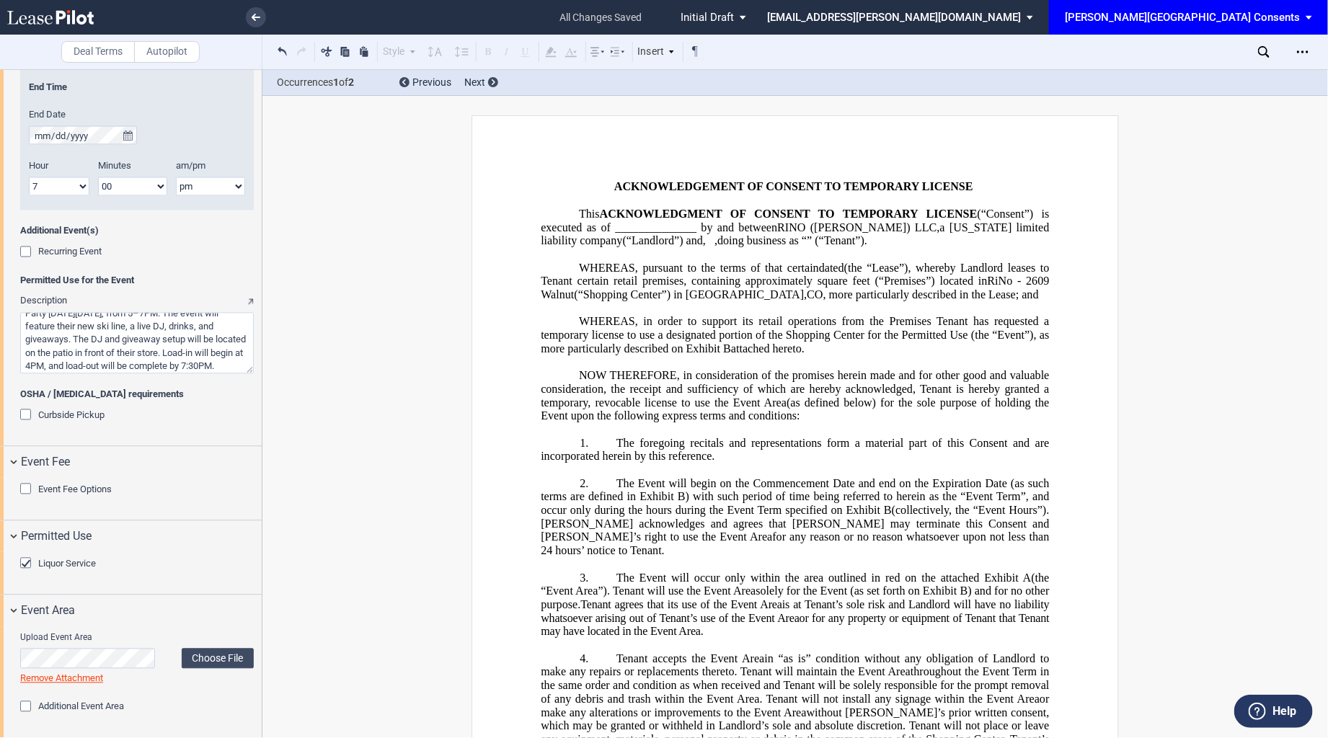
click at [1296, 36] on div "Download Share Document Print Create a New Version Import Changes Compare Abstr…" at bounding box center [1200, 52] width 256 height 35
click at [1298, 43] on div "Open Lease options menu" at bounding box center [1303, 51] width 23 height 23
click at [1225, 75] on div "Download" at bounding box center [1220, 77] width 176 height 12
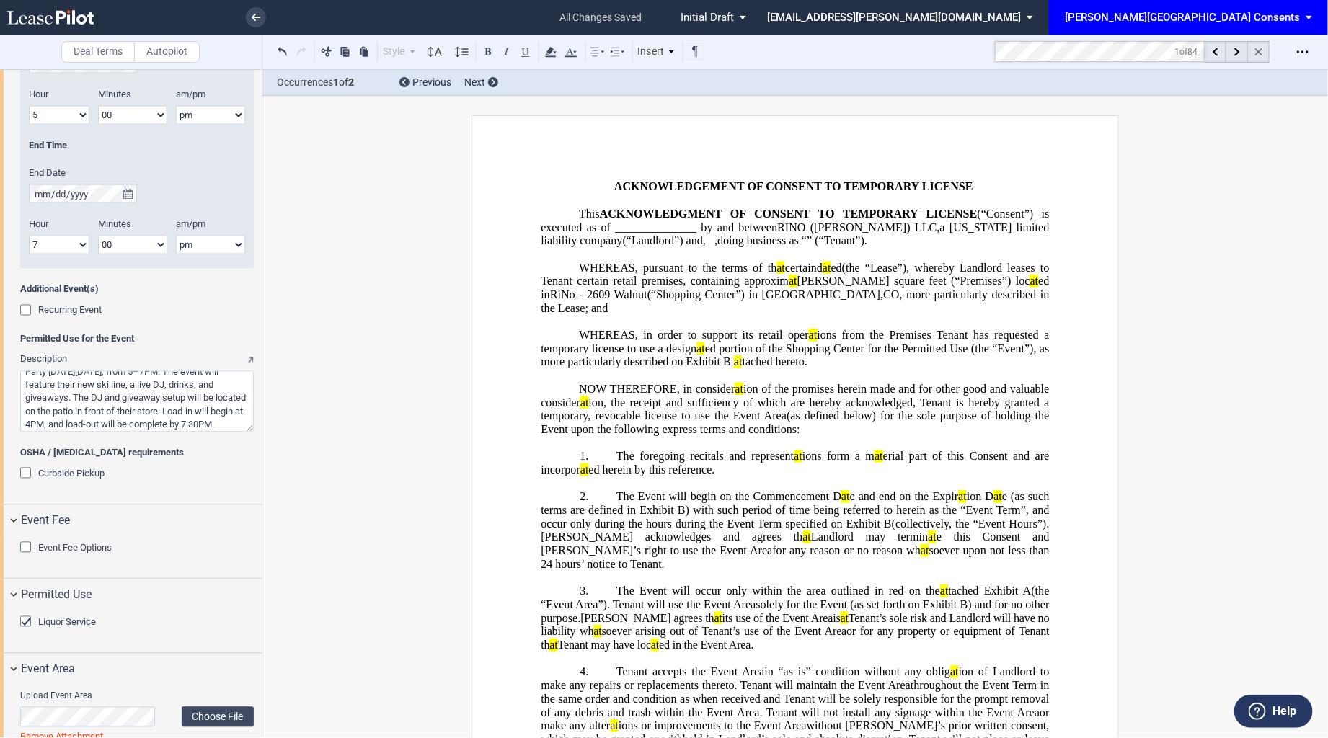
click at [1264, 58] on div at bounding box center [1259, 52] width 22 height 22
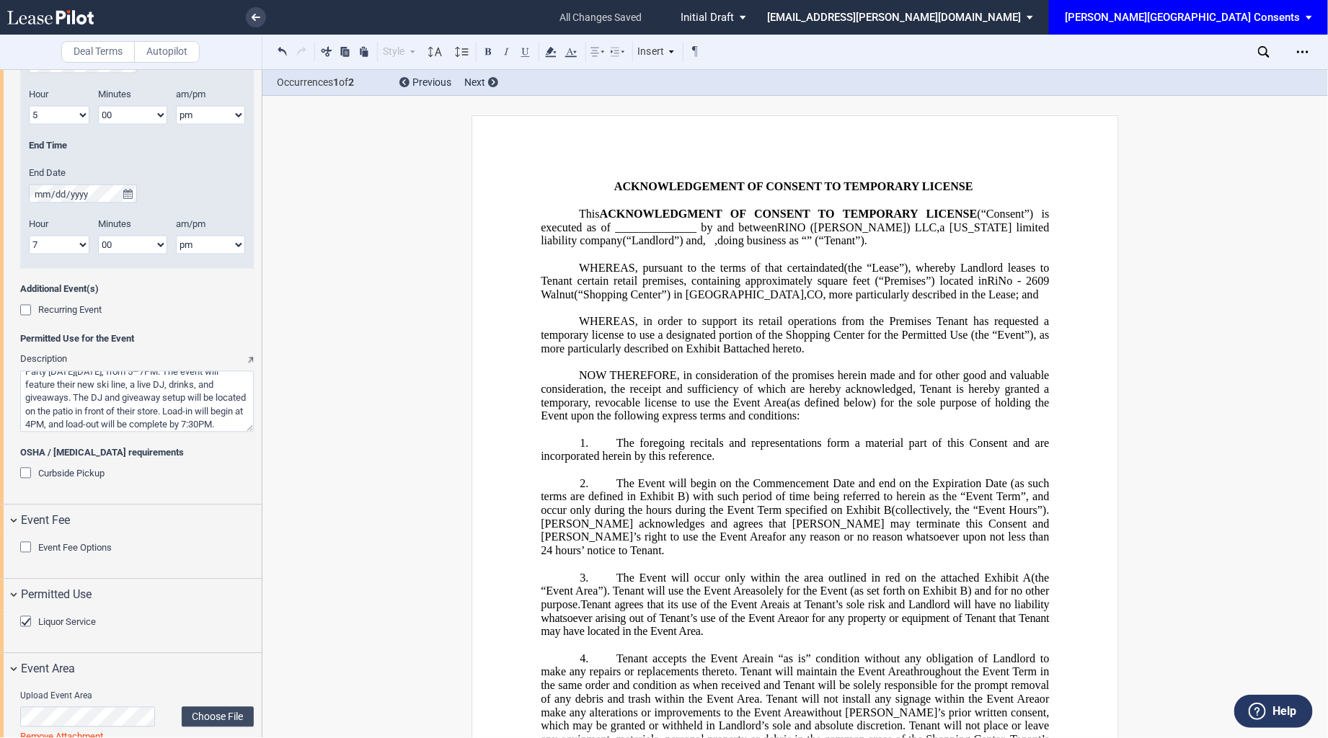
click at [71, 14] on icon at bounding box center [50, 17] width 87 height 14
